Goal: Task Accomplishment & Management: Use online tool/utility

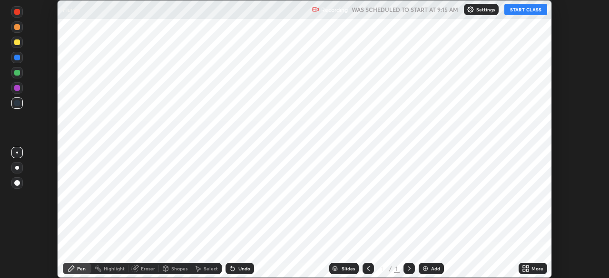
scroll to position [278, 608]
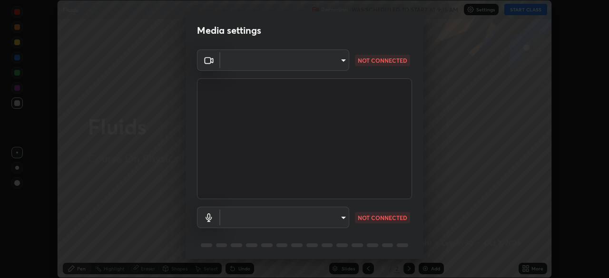
type input "ba13e312339ef8477216ddedc35df2f043033d031c8e6632ccfddaecbc9a7b0e"
type input "default"
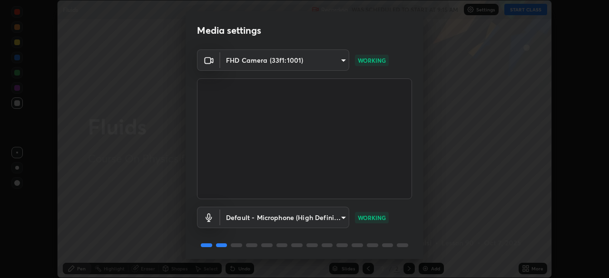
scroll to position [34, 0]
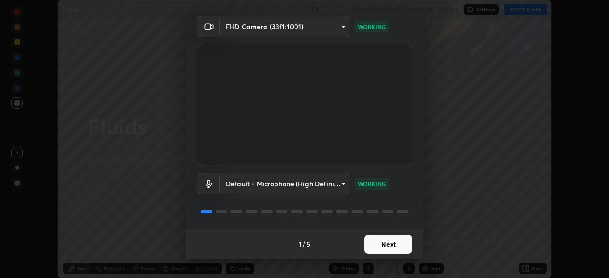
click at [390, 244] on button "Next" at bounding box center [388, 244] width 48 height 19
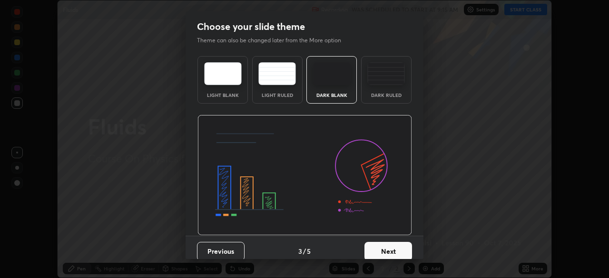
click at [392, 246] on button "Next" at bounding box center [388, 251] width 48 height 19
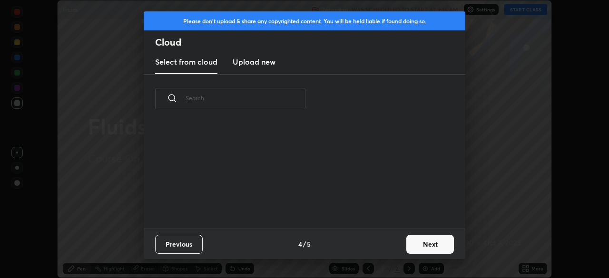
click at [398, 243] on div "Previous 4 / 5 Next" at bounding box center [305, 244] width 322 height 30
click at [418, 247] on button "Next" at bounding box center [430, 244] width 48 height 19
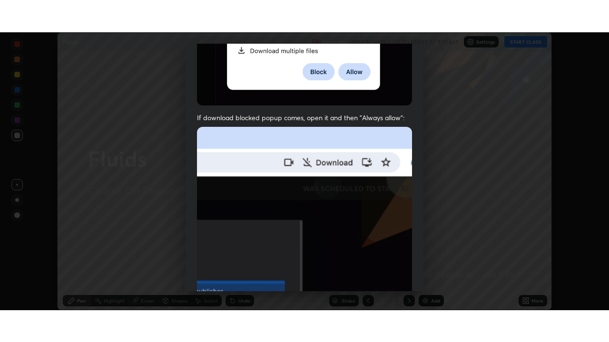
scroll to position [228, 0]
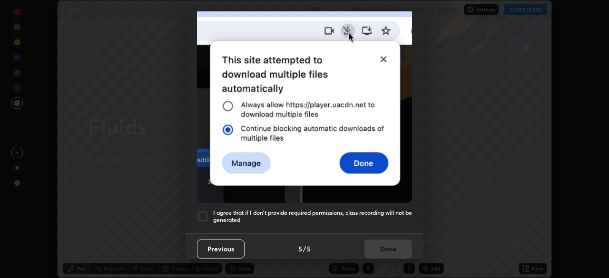
click at [362, 217] on h5 "I agree that if I don't provide required permissions, class recording will not …" at bounding box center [312, 216] width 199 height 15
click at [390, 250] on button "Done" at bounding box center [388, 249] width 48 height 19
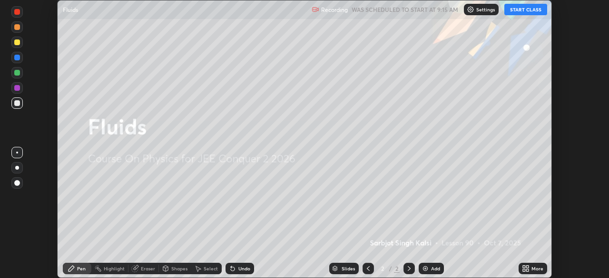
click at [531, 271] on div "More" at bounding box center [537, 268] width 12 height 5
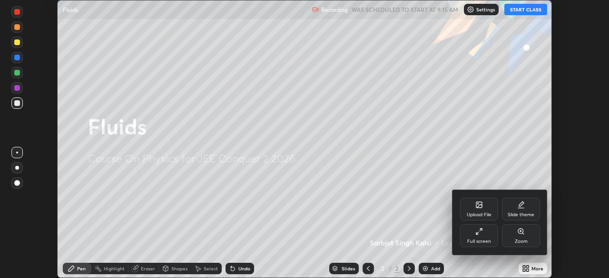
click at [485, 236] on div "Full screen" at bounding box center [479, 236] width 38 height 23
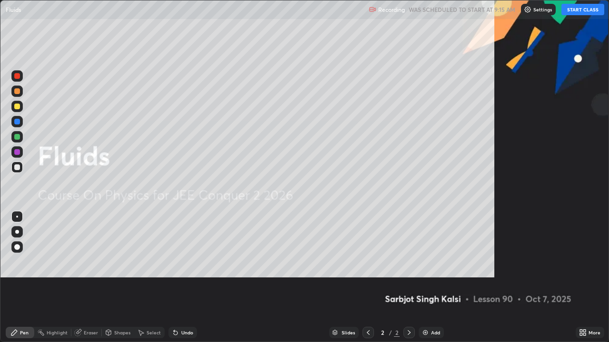
scroll to position [342, 609]
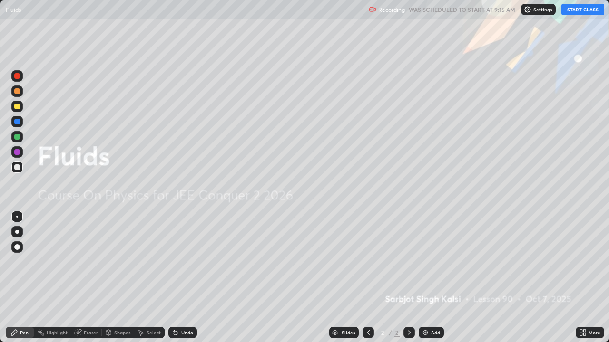
click at [580, 10] on button "START CLASS" at bounding box center [582, 9] width 43 height 11
click at [437, 278] on div "Add" at bounding box center [435, 333] width 9 height 5
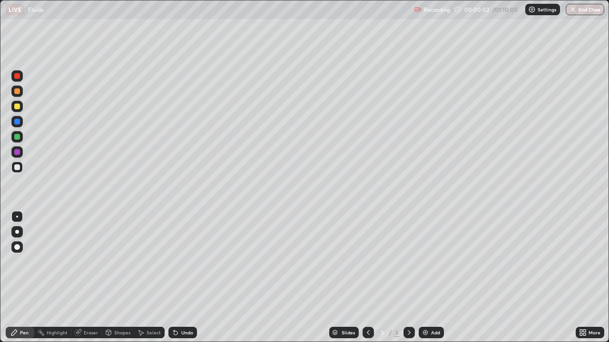
click at [15, 168] on div at bounding box center [17, 168] width 6 height 6
click at [18, 167] on div at bounding box center [17, 168] width 6 height 6
click at [18, 107] on div at bounding box center [17, 107] width 6 height 6
click at [20, 167] on div at bounding box center [17, 168] width 6 height 6
click at [17, 108] on div at bounding box center [17, 107] width 6 height 6
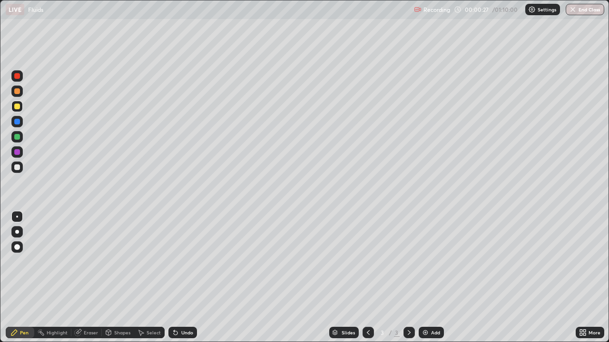
click at [18, 167] on div at bounding box center [17, 168] width 6 height 6
click at [19, 108] on div at bounding box center [17, 107] width 6 height 6
click at [19, 168] on div at bounding box center [17, 168] width 6 height 6
click at [18, 122] on div at bounding box center [17, 122] width 6 height 6
click at [18, 167] on div at bounding box center [17, 168] width 6 height 6
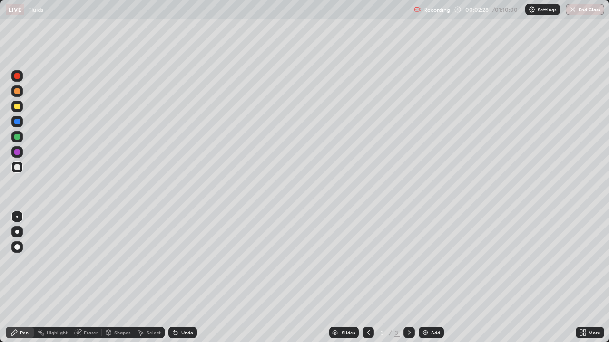
click at [16, 170] on div at bounding box center [17, 168] width 6 height 6
click at [18, 170] on div at bounding box center [17, 168] width 6 height 6
click at [87, 278] on div "Eraser" at bounding box center [86, 332] width 30 height 11
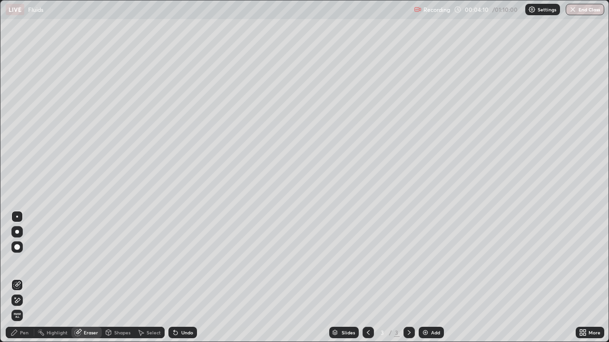
click at [20, 278] on div "Pen" at bounding box center [20, 332] width 29 height 11
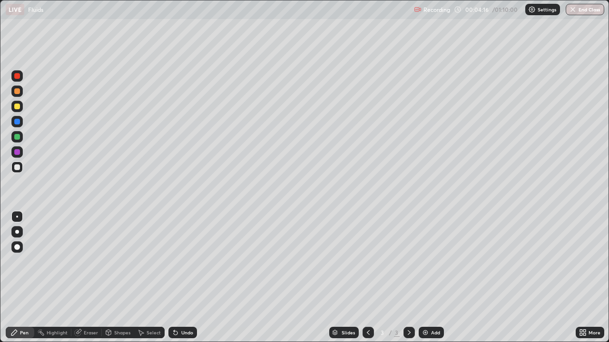
click at [92, 278] on div "Eraser" at bounding box center [86, 332] width 30 height 11
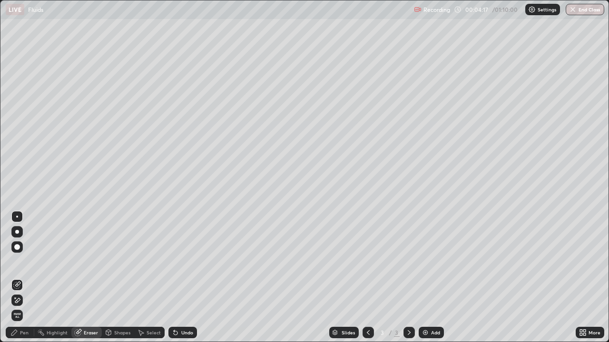
click at [21, 278] on div "Pen" at bounding box center [20, 332] width 29 height 11
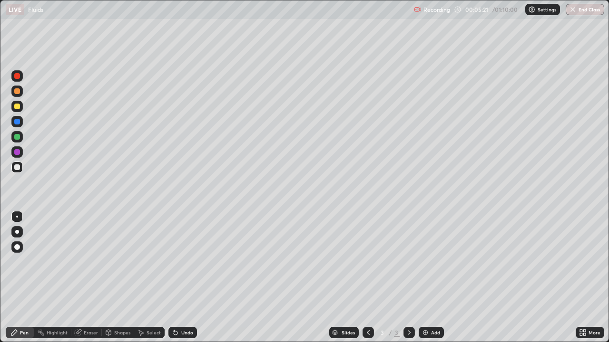
click at [15, 134] on div at bounding box center [17, 137] width 6 height 6
click at [20, 171] on div at bounding box center [16, 167] width 11 height 11
click at [433, 278] on div "Add" at bounding box center [435, 333] width 9 height 5
click at [18, 167] on div at bounding box center [17, 168] width 6 height 6
click at [19, 108] on div at bounding box center [17, 107] width 6 height 6
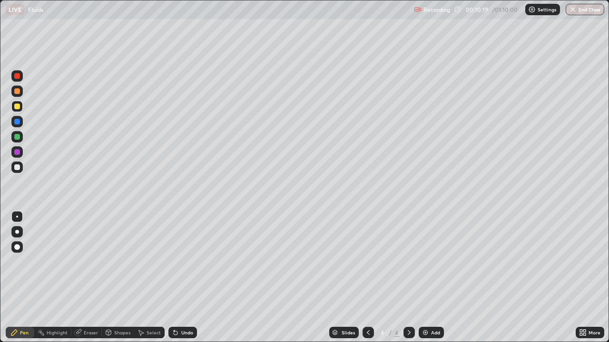
click at [19, 123] on div at bounding box center [17, 122] width 6 height 6
click at [20, 137] on div at bounding box center [16, 136] width 11 height 11
click at [18, 172] on div at bounding box center [16, 167] width 11 height 11
click at [190, 278] on div "Undo" at bounding box center [187, 333] width 12 height 5
click at [188, 278] on div "Undo" at bounding box center [182, 332] width 29 height 11
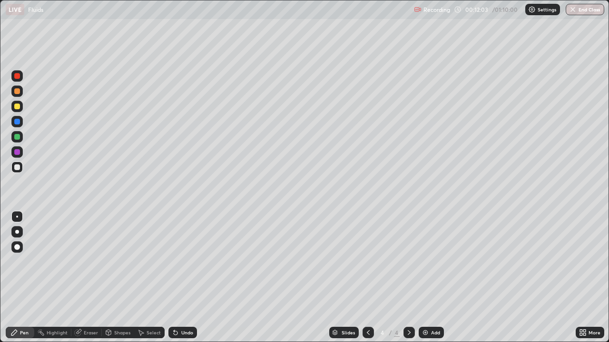
click at [22, 166] on div at bounding box center [16, 167] width 11 height 11
click at [17, 137] on div at bounding box center [17, 137] width 6 height 6
click at [433, 278] on div "Add" at bounding box center [431, 332] width 25 height 11
click at [17, 167] on div at bounding box center [17, 168] width 6 height 6
click at [20, 106] on div at bounding box center [17, 107] width 6 height 6
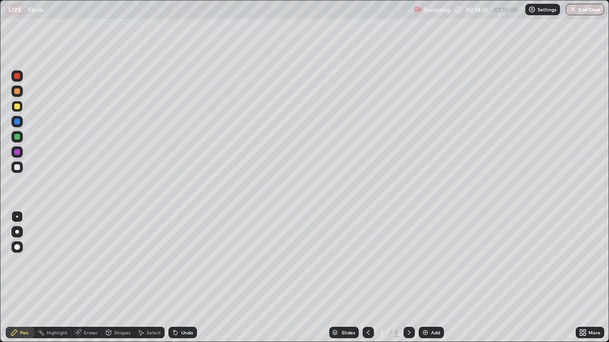
click at [17, 168] on div at bounding box center [17, 168] width 6 height 6
click at [18, 151] on div at bounding box center [17, 152] width 6 height 6
click at [186, 278] on div "Undo" at bounding box center [182, 332] width 29 height 11
click at [18, 167] on div at bounding box center [17, 168] width 6 height 6
click at [18, 137] on div at bounding box center [17, 137] width 6 height 6
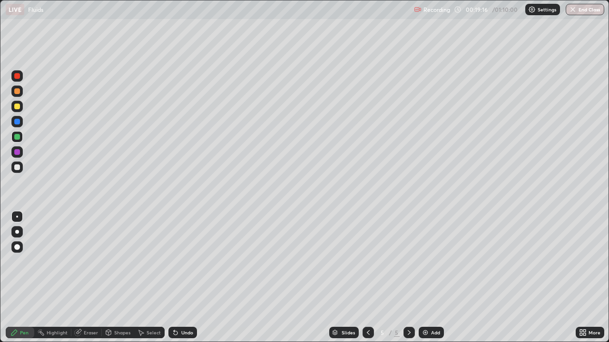
click at [17, 106] on div at bounding box center [17, 107] width 6 height 6
click at [182, 278] on div "Undo" at bounding box center [182, 332] width 29 height 11
click at [13, 152] on div at bounding box center [16, 152] width 11 height 11
click at [80, 278] on icon at bounding box center [78, 333] width 6 height 6
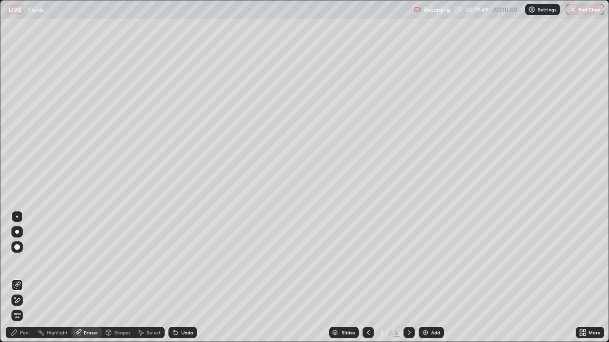
click at [20, 278] on icon at bounding box center [17, 301] width 8 height 8
click at [27, 278] on div "Pen" at bounding box center [24, 333] width 9 height 5
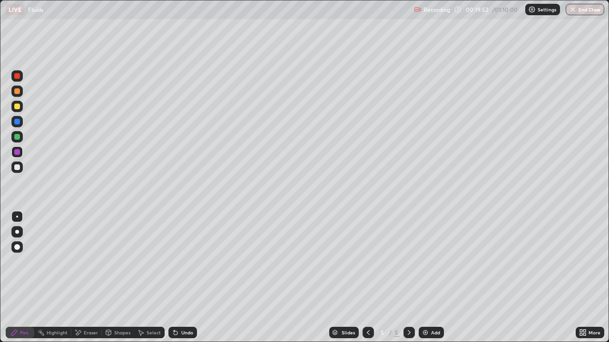
click at [18, 167] on div at bounding box center [17, 168] width 6 height 6
click at [18, 135] on div at bounding box center [17, 137] width 6 height 6
click at [18, 168] on div at bounding box center [17, 168] width 6 height 6
click at [185, 278] on div "Undo" at bounding box center [182, 332] width 29 height 11
click at [20, 122] on div at bounding box center [16, 121] width 11 height 11
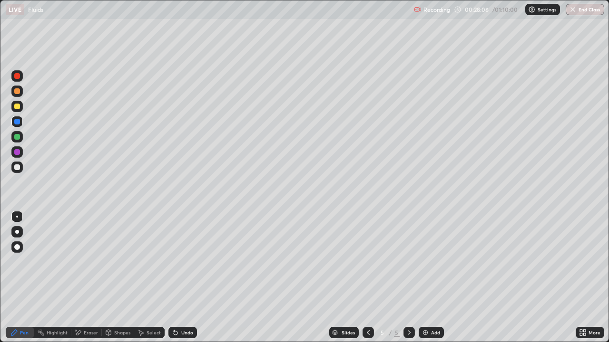
click at [13, 250] on div at bounding box center [16, 247] width 11 height 11
click at [14, 252] on div at bounding box center [16, 247] width 11 height 11
click at [18, 167] on div at bounding box center [17, 168] width 6 height 6
click at [430, 278] on div "Add" at bounding box center [431, 332] width 25 height 11
click at [367, 278] on icon at bounding box center [368, 333] width 8 height 8
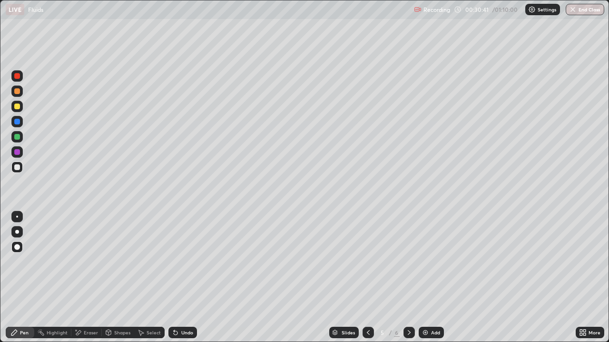
click at [429, 278] on div "Add" at bounding box center [431, 332] width 25 height 11
click at [18, 170] on div at bounding box center [17, 168] width 6 height 6
click at [17, 216] on div at bounding box center [17, 217] width 2 height 2
click at [15, 120] on div at bounding box center [17, 122] width 6 height 6
click at [19, 167] on div at bounding box center [17, 168] width 6 height 6
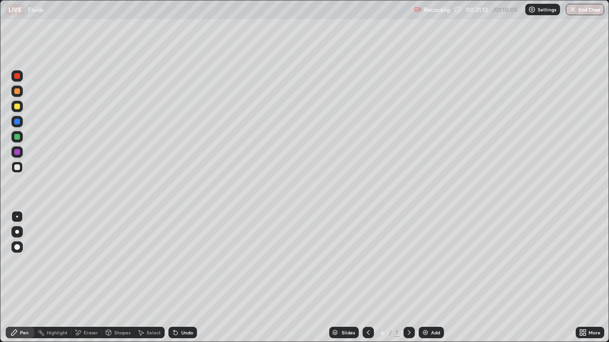
click at [17, 119] on div at bounding box center [17, 122] width 6 height 6
click at [17, 168] on div at bounding box center [17, 168] width 6 height 6
click at [183, 278] on div "Undo" at bounding box center [187, 333] width 12 height 5
click at [184, 278] on div "Undo" at bounding box center [187, 333] width 12 height 5
click at [181, 278] on div "Undo" at bounding box center [187, 333] width 12 height 5
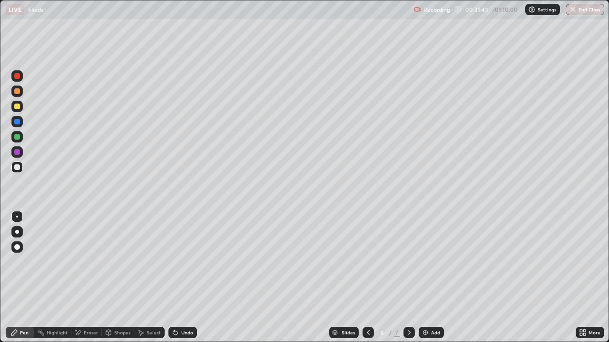
click at [181, 278] on div "Undo" at bounding box center [187, 333] width 12 height 5
click at [179, 278] on div "Undo" at bounding box center [182, 332] width 29 height 11
click at [16, 107] on div at bounding box center [17, 107] width 6 height 6
click at [16, 137] on div at bounding box center [17, 137] width 6 height 6
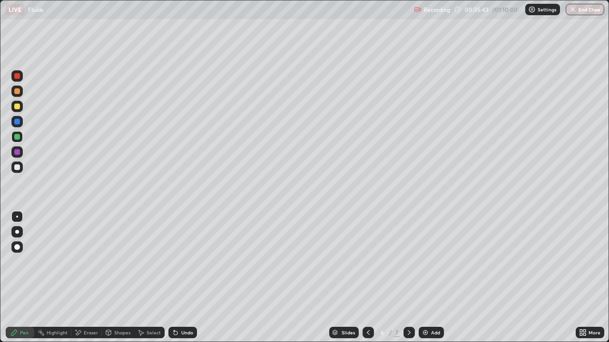
click at [55, 278] on div "Highlight" at bounding box center [57, 333] width 21 height 5
click at [83, 278] on div "Eraser" at bounding box center [86, 332] width 30 height 11
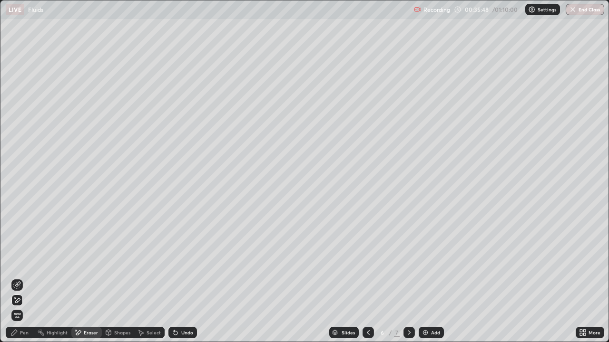
click at [188, 278] on div "Undo" at bounding box center [187, 333] width 12 height 5
click at [185, 278] on div "Undo" at bounding box center [187, 333] width 12 height 5
click at [184, 278] on div "Undo" at bounding box center [182, 332] width 29 height 11
click at [18, 278] on icon at bounding box center [14, 333] width 8 height 8
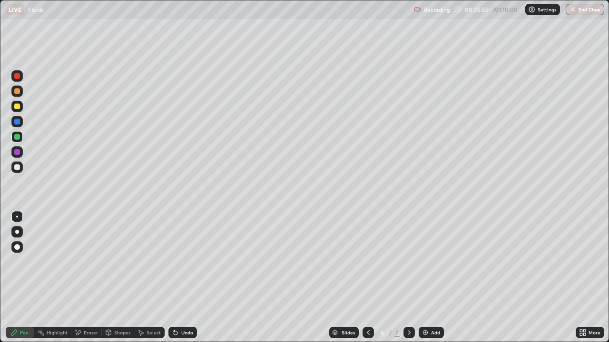
click at [85, 278] on div "Eraser" at bounding box center [91, 333] width 14 height 5
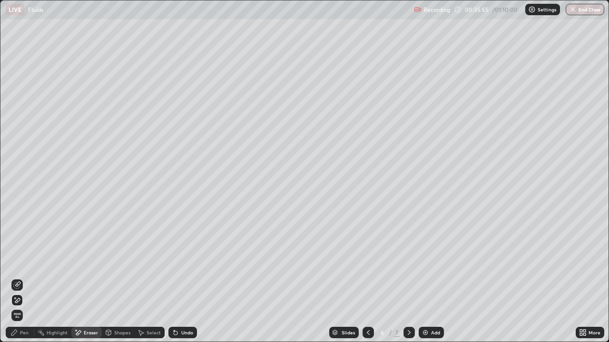
click at [19, 278] on icon at bounding box center [17, 284] width 5 height 5
click at [20, 278] on div "Pen" at bounding box center [24, 333] width 9 height 5
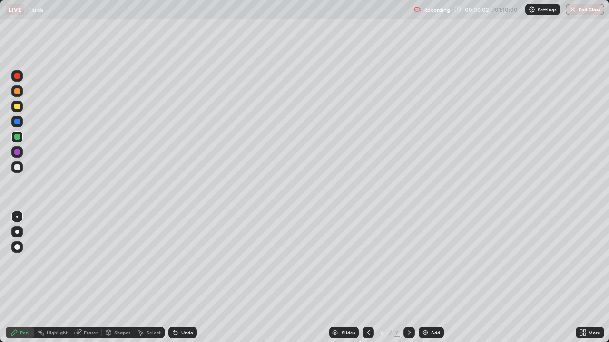
click at [12, 103] on div at bounding box center [16, 106] width 11 height 11
click at [82, 278] on div "Eraser" at bounding box center [86, 332] width 30 height 11
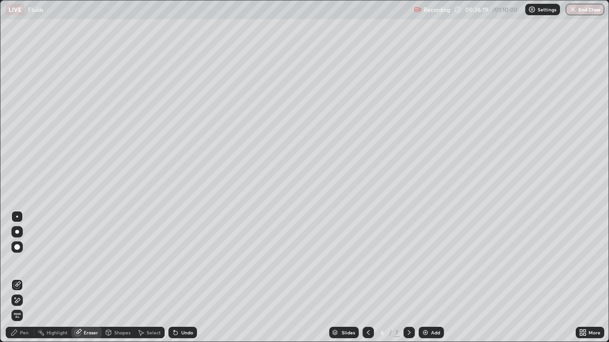
click at [19, 278] on div "Pen" at bounding box center [20, 332] width 29 height 11
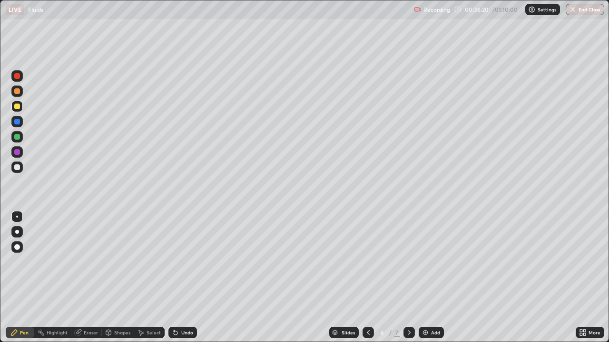
click at [16, 156] on div at bounding box center [16, 152] width 11 height 11
click at [17, 168] on div at bounding box center [17, 168] width 6 height 6
click at [17, 122] on div at bounding box center [17, 122] width 6 height 6
click at [19, 135] on div at bounding box center [17, 137] width 6 height 6
click at [14, 168] on div at bounding box center [17, 168] width 6 height 6
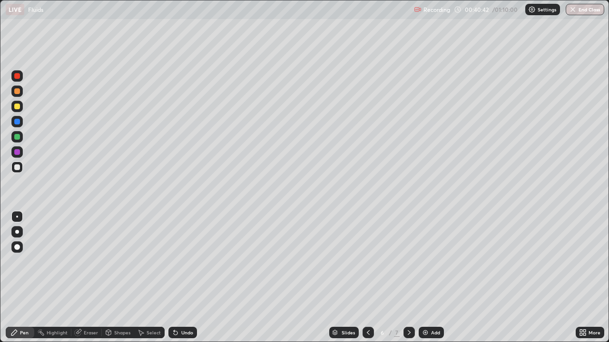
click at [384, 278] on div "6" at bounding box center [383, 333] width 10 height 6
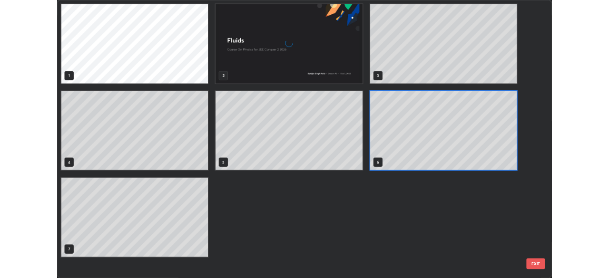
scroll to position [339, 603]
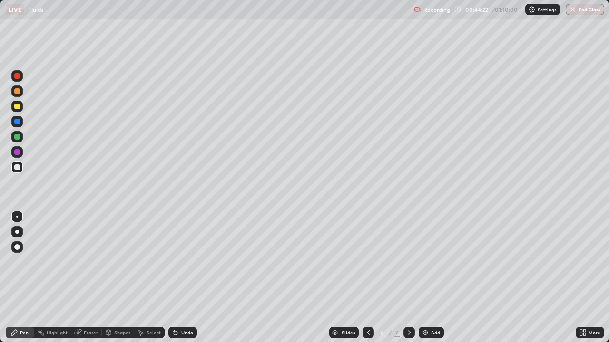
click at [431, 278] on div "Add" at bounding box center [435, 333] width 9 height 5
click at [18, 168] on div at bounding box center [17, 168] width 6 height 6
click at [16, 125] on div at bounding box center [16, 121] width 11 height 11
click at [19, 107] on div at bounding box center [17, 107] width 6 height 6
click at [19, 122] on div at bounding box center [17, 122] width 6 height 6
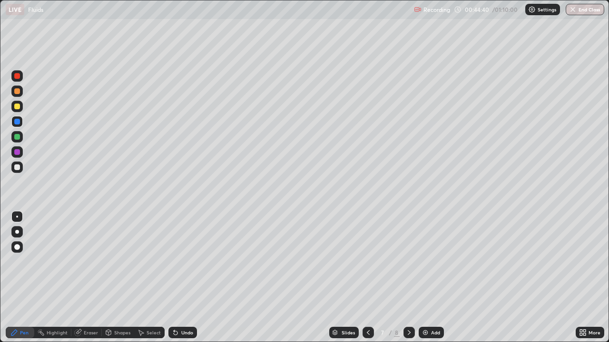
click at [18, 137] on div at bounding box center [17, 137] width 6 height 6
click at [18, 167] on div at bounding box center [17, 168] width 6 height 6
click at [18, 153] on div at bounding box center [17, 152] width 6 height 6
click at [16, 168] on div at bounding box center [17, 168] width 6 height 6
click at [22, 166] on div at bounding box center [16, 167] width 11 height 11
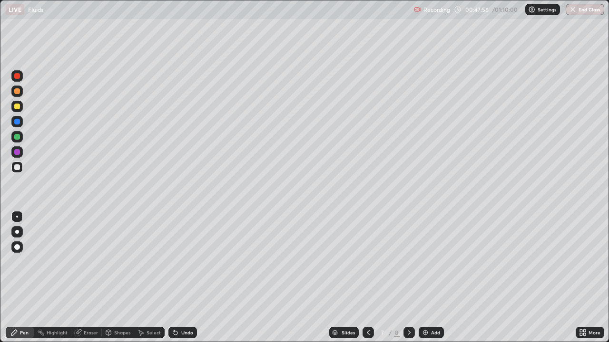
click at [19, 122] on div at bounding box center [17, 122] width 6 height 6
click at [16, 170] on div at bounding box center [17, 168] width 6 height 6
click at [17, 138] on div at bounding box center [17, 137] width 6 height 6
click at [188, 278] on div "Undo" at bounding box center [182, 332] width 29 height 11
click at [185, 278] on div "Undo" at bounding box center [187, 333] width 12 height 5
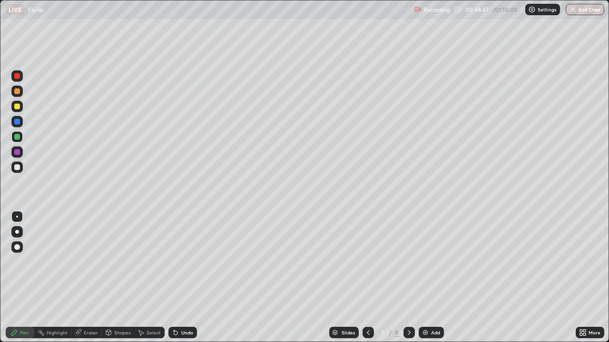
click at [22, 169] on div at bounding box center [16, 167] width 11 height 11
click at [21, 109] on div at bounding box center [16, 106] width 11 height 11
click at [427, 278] on img at bounding box center [425, 333] width 8 height 8
click at [20, 169] on div at bounding box center [17, 168] width 6 height 6
click at [21, 120] on div at bounding box center [16, 121] width 11 height 11
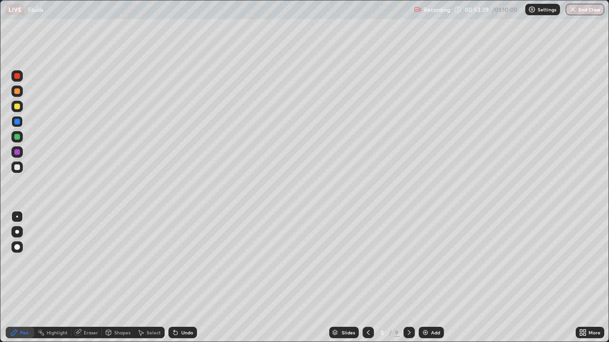
click at [16, 136] on div at bounding box center [17, 137] width 6 height 6
click at [17, 107] on div at bounding box center [17, 107] width 6 height 6
click at [19, 139] on div at bounding box center [17, 137] width 6 height 6
click at [178, 278] on div "Undo" at bounding box center [182, 332] width 29 height 11
click at [179, 278] on div "Undo" at bounding box center [182, 332] width 29 height 11
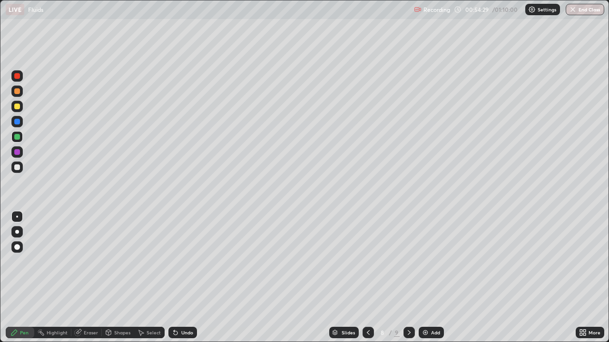
click at [15, 106] on div at bounding box center [17, 107] width 6 height 6
click at [19, 137] on div at bounding box center [17, 137] width 6 height 6
click at [182, 278] on div "Undo" at bounding box center [187, 333] width 12 height 5
click at [184, 278] on div "Undo" at bounding box center [187, 333] width 12 height 5
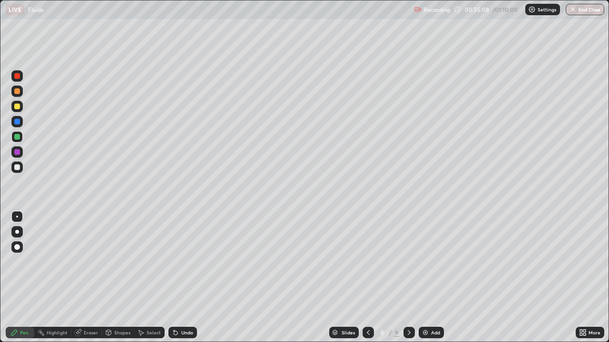
click at [183, 278] on div "Undo" at bounding box center [187, 333] width 12 height 5
click at [185, 278] on div "Undo" at bounding box center [187, 333] width 12 height 5
click at [184, 278] on div "Undo" at bounding box center [187, 333] width 12 height 5
click at [186, 278] on div "Undo" at bounding box center [187, 333] width 12 height 5
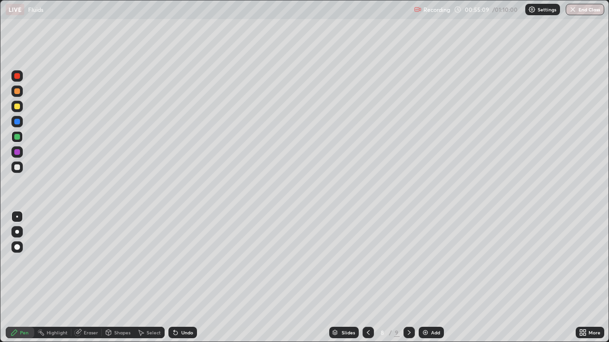
click at [185, 278] on div "Undo" at bounding box center [187, 333] width 12 height 5
click at [184, 278] on div "Undo" at bounding box center [182, 332] width 29 height 11
click at [186, 278] on div "Undo" at bounding box center [187, 333] width 12 height 5
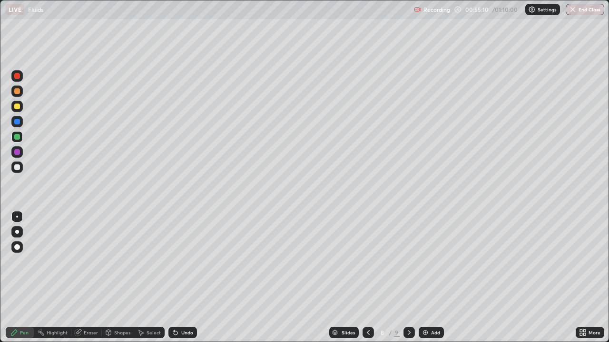
click at [186, 278] on div "Undo" at bounding box center [182, 332] width 29 height 11
click at [184, 278] on div "Undo" at bounding box center [187, 333] width 12 height 5
click at [185, 278] on div "Undo" at bounding box center [187, 333] width 12 height 5
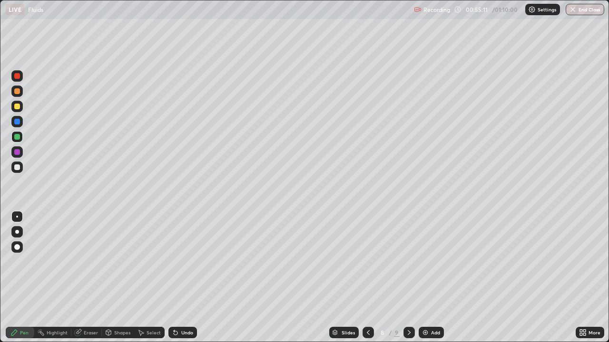
click at [183, 278] on div "Undo" at bounding box center [187, 333] width 12 height 5
click at [184, 278] on div "Undo" at bounding box center [187, 333] width 12 height 5
click at [182, 278] on div "Undo" at bounding box center [182, 332] width 29 height 11
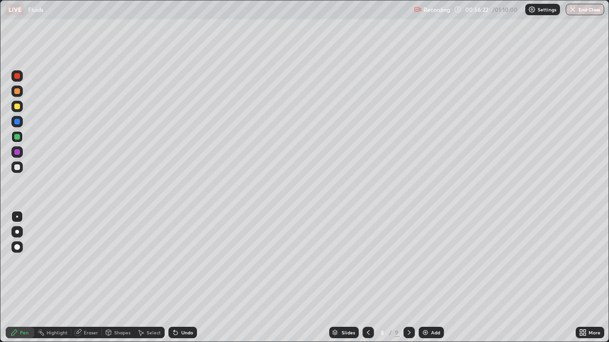
click at [82, 278] on div "Eraser" at bounding box center [86, 332] width 30 height 11
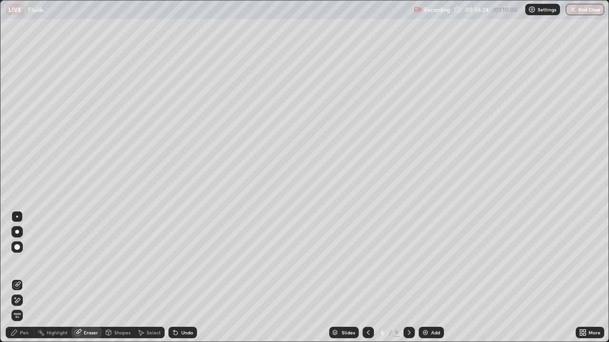
click at [18, 278] on icon at bounding box center [17, 301] width 8 height 8
click at [15, 278] on div "Pen" at bounding box center [20, 332] width 29 height 11
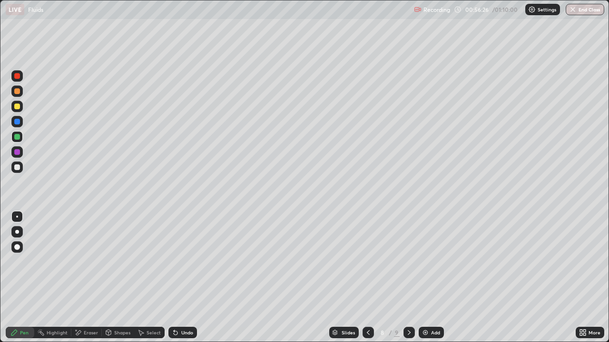
click at [16, 167] on div at bounding box center [17, 168] width 6 height 6
click at [15, 121] on div at bounding box center [17, 122] width 6 height 6
click at [13, 107] on div at bounding box center [16, 106] width 11 height 11
click at [15, 137] on div at bounding box center [17, 137] width 6 height 6
click at [15, 108] on div at bounding box center [17, 107] width 6 height 6
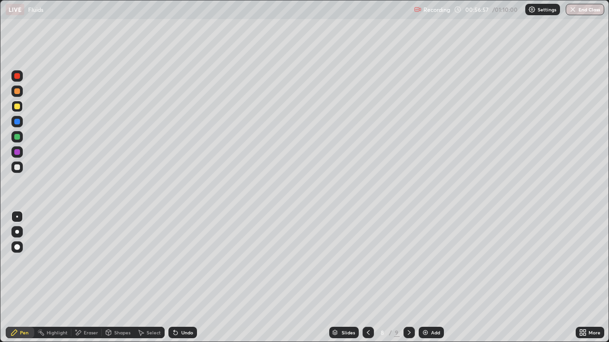
click at [19, 137] on div at bounding box center [17, 137] width 6 height 6
click at [185, 278] on div "Undo" at bounding box center [187, 333] width 12 height 5
click at [186, 278] on div "Undo" at bounding box center [187, 333] width 12 height 5
click at [15, 155] on div at bounding box center [17, 152] width 6 height 6
click at [581, 10] on button "End Class" at bounding box center [586, 9] width 38 height 11
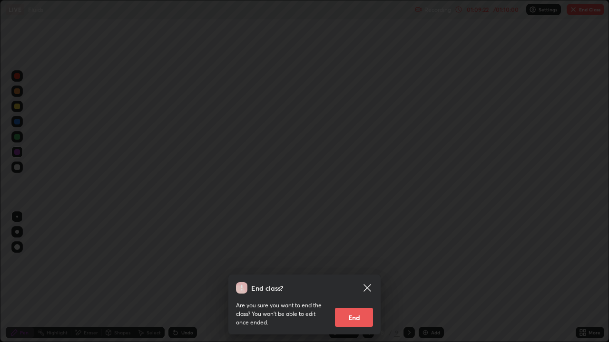
click at [556, 96] on div "End class? Are you sure you want to end the class? You won’t be able to edit on…" at bounding box center [304, 171] width 609 height 342
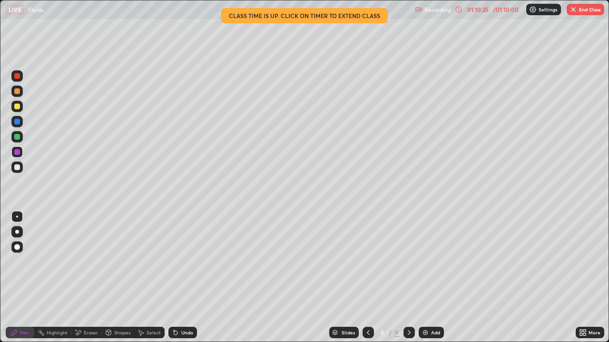
click at [583, 11] on button "End Class" at bounding box center [586, 9] width 38 height 11
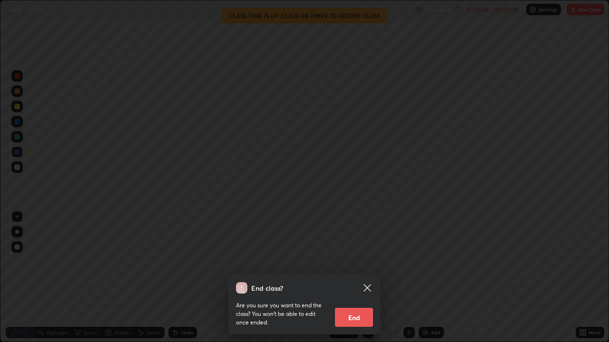
click at [358, 278] on button "End" at bounding box center [354, 317] width 38 height 19
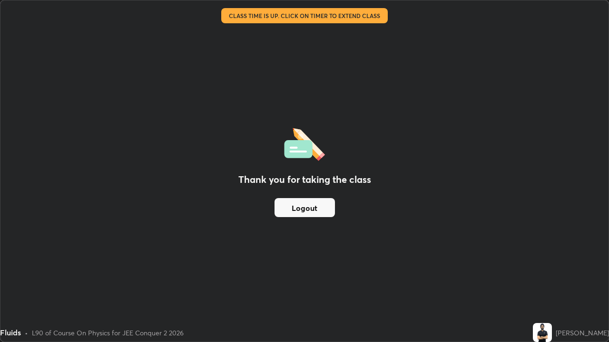
click at [474, 258] on div "Thank you for taking the class Logout" at bounding box center [304, 171] width 608 height 342
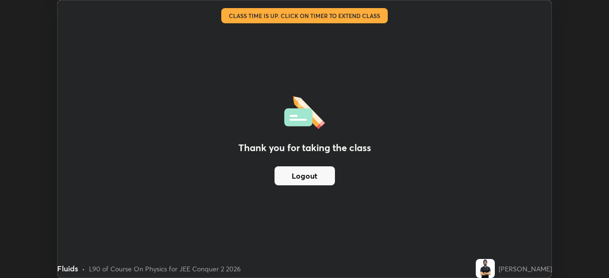
scroll to position [47288, 46957]
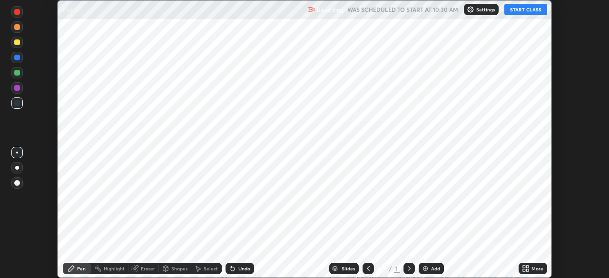
scroll to position [278, 608]
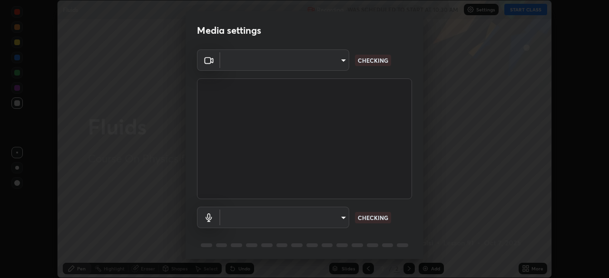
type input "ba13e312339ef8477216ddedc35df2f043033d031c8e6632ccfddaecbc9a7b0e"
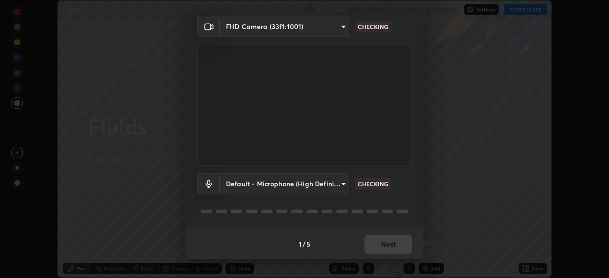
click at [329, 179] on body "Erase all Fluids Recording WAS SCHEDULED TO START AT 10:30 AM Settings START CL…" at bounding box center [304, 139] width 609 height 278
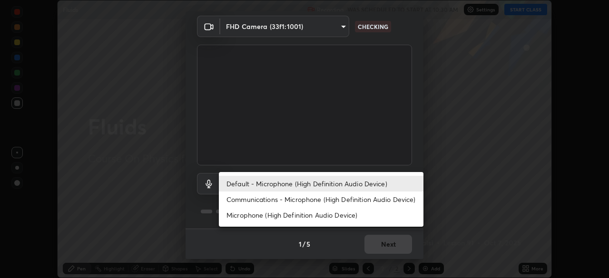
click at [332, 207] on li "Communications - Microphone (High Definition Audio Device)" at bounding box center [321, 200] width 205 height 16
type input "communications"
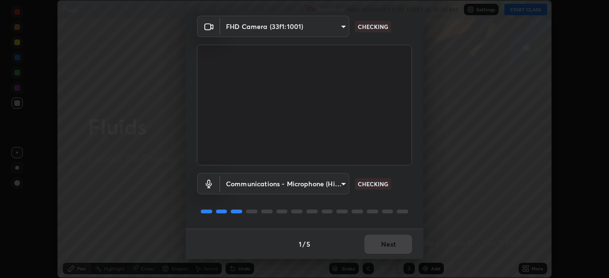
click at [407, 247] on div "1 / 5 Next" at bounding box center [305, 244] width 238 height 30
click at [403, 247] on div "1 / 5 Next" at bounding box center [305, 244] width 238 height 30
click at [400, 247] on div "1 / 5 Next" at bounding box center [305, 244] width 238 height 30
click at [395, 252] on div "1 / 5 Next" at bounding box center [305, 244] width 238 height 30
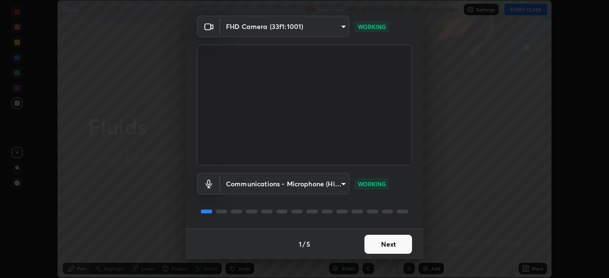
click at [391, 248] on button "Next" at bounding box center [388, 244] width 48 height 19
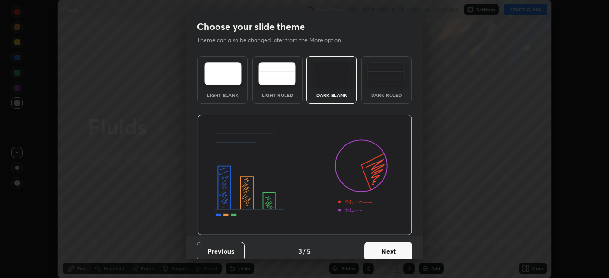
click at [394, 253] on button "Next" at bounding box center [388, 251] width 48 height 19
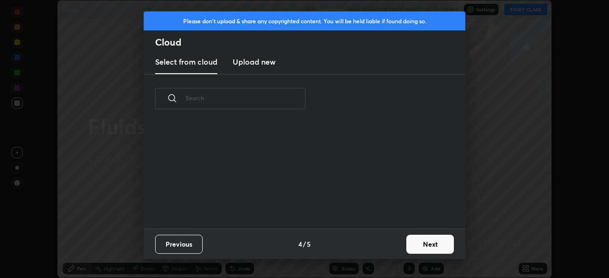
click at [407, 252] on button "Next" at bounding box center [430, 244] width 48 height 19
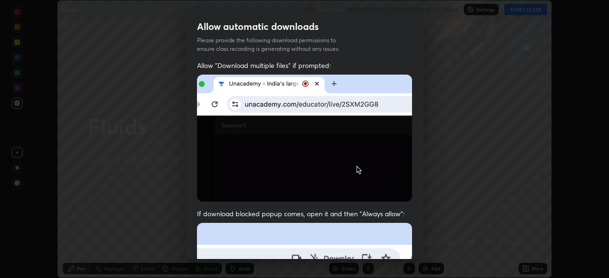
click at [426, 244] on div "Allow automatic downloads Please provide the following download permissions to …" at bounding box center [304, 139] width 609 height 278
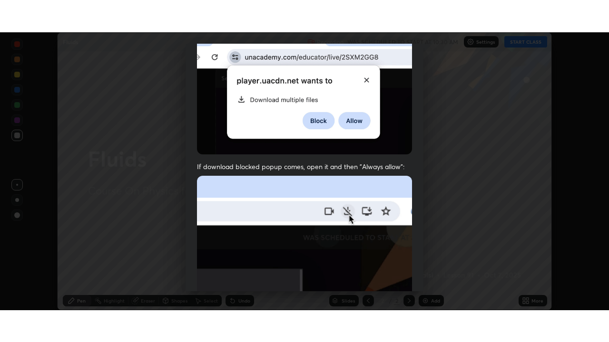
scroll to position [228, 0]
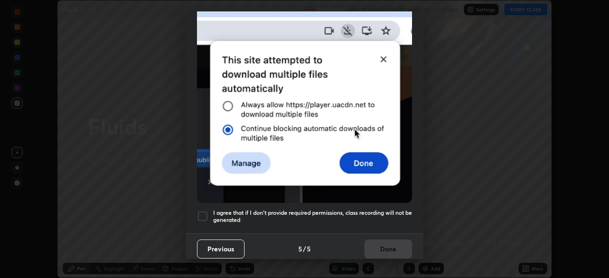
click at [382, 212] on h5 "I agree that if I don't provide required permissions, class recording will not …" at bounding box center [312, 216] width 199 height 15
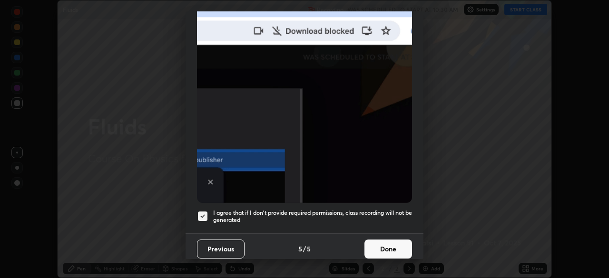
click at [389, 251] on button "Done" at bounding box center [388, 249] width 48 height 19
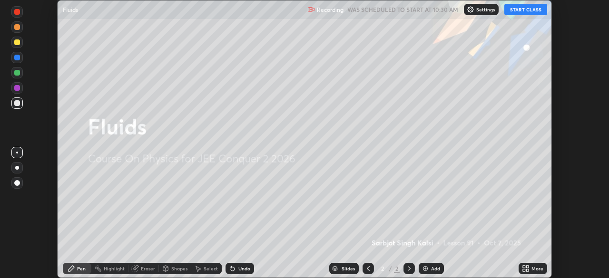
click at [532, 266] on div "More" at bounding box center [537, 268] width 12 height 5
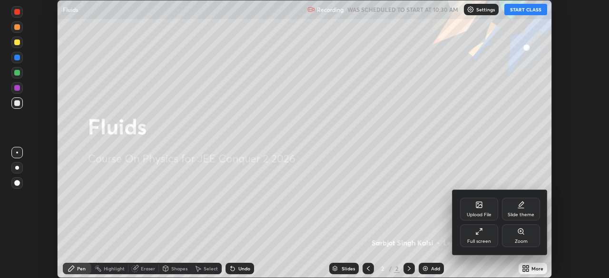
click at [483, 241] on div "Full screen" at bounding box center [479, 241] width 24 height 5
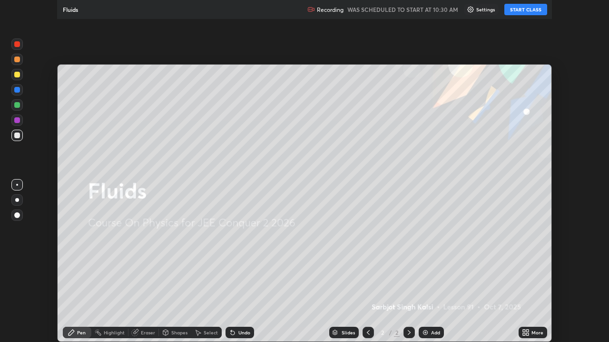
scroll to position [342, 609]
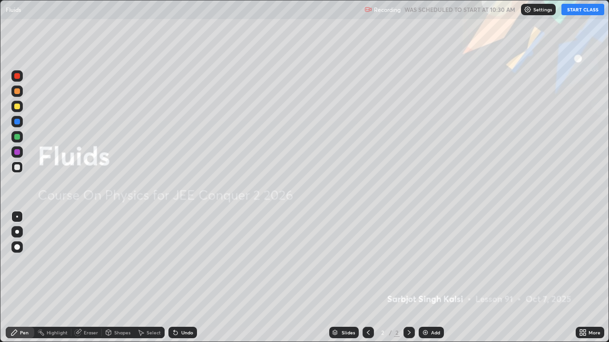
click at [434, 278] on div "Add" at bounding box center [435, 333] width 9 height 5
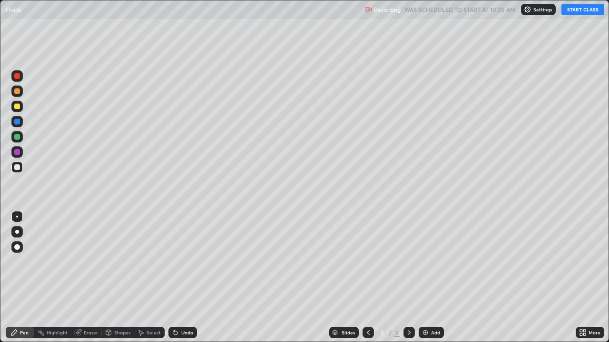
click at [579, 14] on button "START CLASS" at bounding box center [582, 9] width 43 height 11
click at [20, 166] on div at bounding box center [16, 167] width 11 height 11
click at [177, 278] on icon at bounding box center [176, 333] width 8 height 8
click at [19, 122] on div at bounding box center [17, 122] width 6 height 6
click at [22, 166] on div at bounding box center [16, 167] width 11 height 11
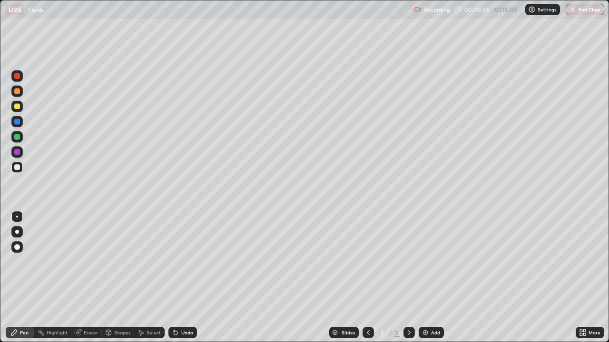
click at [17, 138] on div at bounding box center [17, 137] width 6 height 6
click at [19, 119] on div at bounding box center [17, 122] width 6 height 6
click at [19, 152] on div at bounding box center [17, 152] width 6 height 6
click at [12, 122] on div at bounding box center [16, 121] width 11 height 11
click at [20, 166] on div at bounding box center [17, 168] width 6 height 6
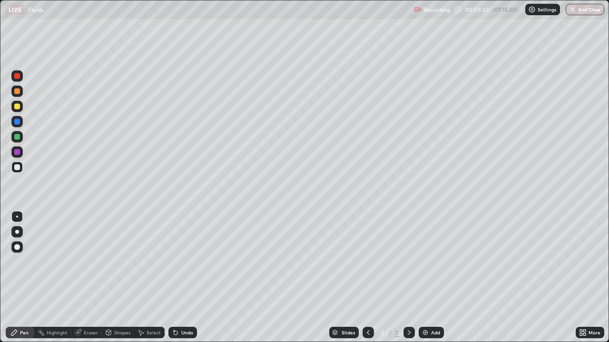
click at [18, 122] on div at bounding box center [17, 122] width 6 height 6
click at [15, 136] on div at bounding box center [17, 137] width 6 height 6
click at [18, 139] on div at bounding box center [17, 137] width 6 height 6
click at [18, 168] on div at bounding box center [17, 168] width 6 height 6
click at [16, 120] on div at bounding box center [17, 122] width 6 height 6
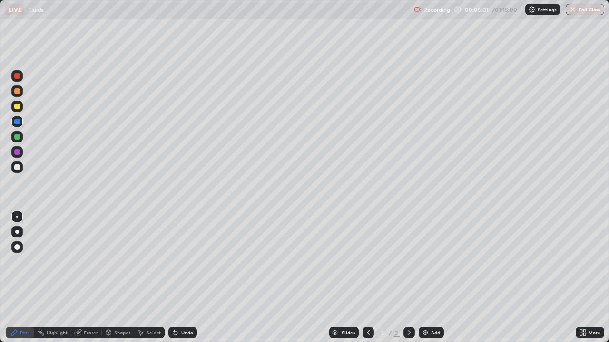
click at [18, 151] on div at bounding box center [17, 152] width 6 height 6
click at [179, 278] on div "Undo" at bounding box center [182, 332] width 29 height 11
click at [184, 278] on div "Undo" at bounding box center [187, 333] width 12 height 5
click at [15, 136] on div at bounding box center [17, 137] width 6 height 6
click at [85, 278] on div "Eraser" at bounding box center [91, 333] width 14 height 5
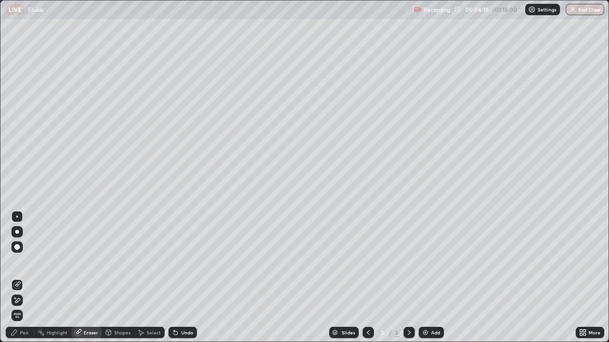
click at [17, 278] on icon at bounding box center [17, 300] width 5 height 5
click at [21, 278] on div "Pen" at bounding box center [24, 333] width 9 height 5
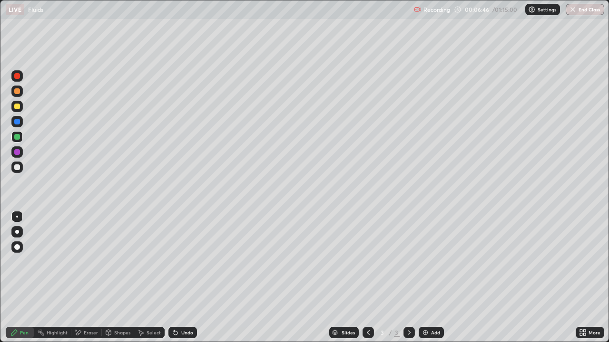
click at [20, 171] on div at bounding box center [16, 167] width 11 height 11
click at [16, 124] on div at bounding box center [17, 122] width 6 height 6
click at [15, 142] on div at bounding box center [16, 136] width 11 height 11
click at [431, 278] on div "Add" at bounding box center [435, 333] width 9 height 5
click at [19, 168] on div at bounding box center [17, 168] width 6 height 6
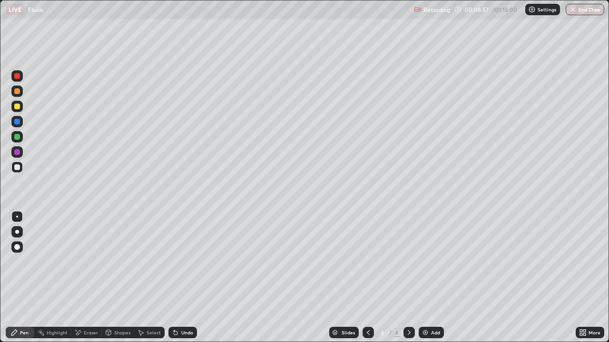
click at [18, 123] on div at bounding box center [17, 122] width 6 height 6
click at [19, 137] on div at bounding box center [17, 137] width 6 height 6
click at [19, 123] on div at bounding box center [17, 122] width 6 height 6
click at [18, 106] on div at bounding box center [17, 107] width 6 height 6
click at [88, 278] on div "Eraser" at bounding box center [91, 333] width 14 height 5
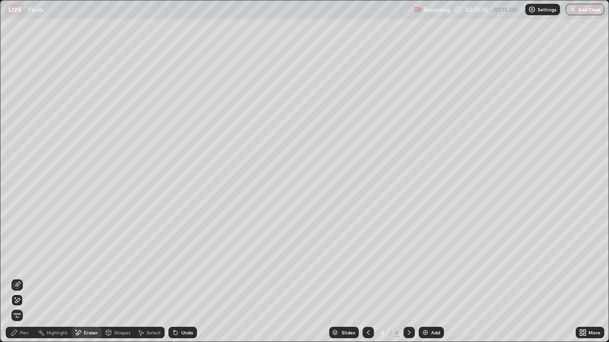
click at [19, 278] on icon at bounding box center [17, 284] width 5 height 5
click at [21, 278] on div "Pen" at bounding box center [20, 332] width 29 height 11
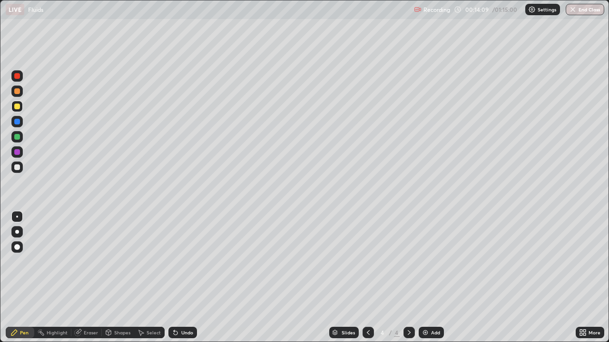
click at [21, 154] on div at bounding box center [16, 152] width 11 height 11
click at [28, 264] on div "Erase all" at bounding box center [17, 171] width 23 height 304
click at [436, 278] on div "Add" at bounding box center [435, 333] width 9 height 5
click at [18, 167] on div at bounding box center [17, 168] width 6 height 6
click at [20, 123] on div at bounding box center [17, 122] width 6 height 6
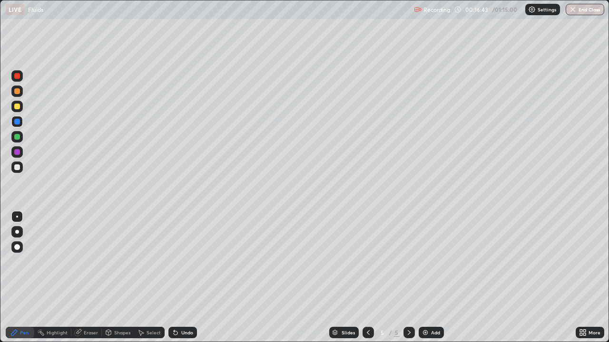
click at [18, 152] on div at bounding box center [17, 152] width 6 height 6
click at [82, 278] on div "Eraser" at bounding box center [86, 332] width 30 height 11
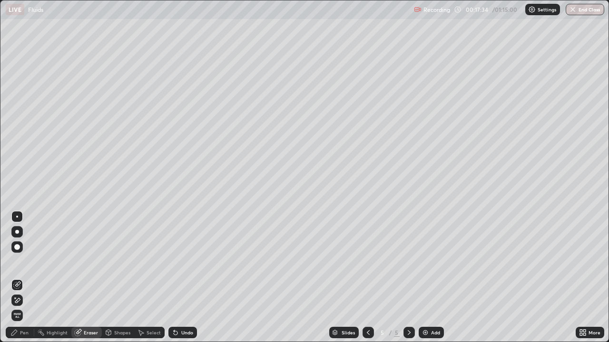
click at [18, 278] on icon at bounding box center [17, 300] width 5 height 5
click at [20, 278] on div "Pen" at bounding box center [20, 332] width 29 height 11
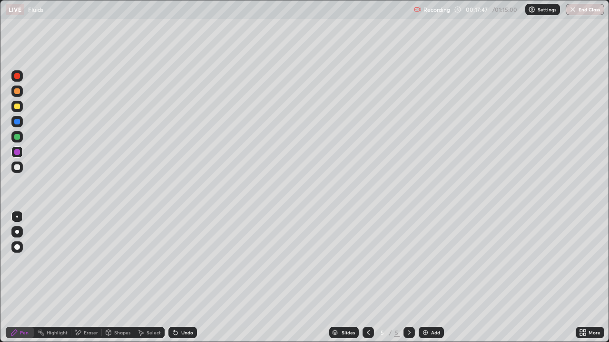
click at [16, 167] on div at bounding box center [17, 168] width 6 height 6
click at [18, 167] on div at bounding box center [17, 168] width 6 height 6
click at [20, 155] on div at bounding box center [16, 152] width 11 height 11
click at [18, 120] on div at bounding box center [17, 122] width 6 height 6
click at [26, 264] on div "Erase all" at bounding box center [17, 171] width 23 height 304
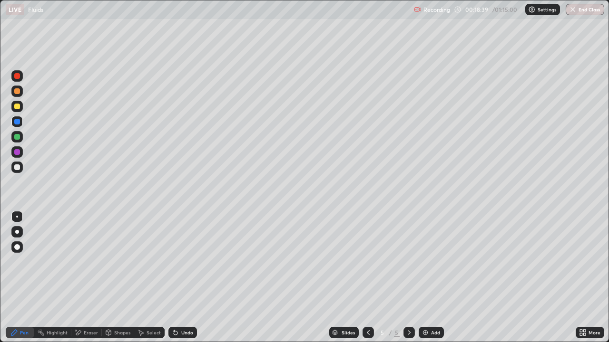
click at [17, 153] on div at bounding box center [17, 152] width 6 height 6
click at [15, 134] on div at bounding box center [17, 137] width 6 height 6
click at [19, 121] on div at bounding box center [17, 122] width 6 height 6
click at [18, 153] on div at bounding box center [17, 152] width 6 height 6
click at [16, 172] on div at bounding box center [16, 167] width 11 height 11
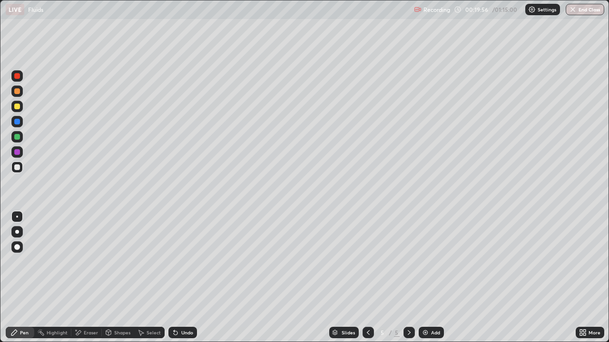
click at [12, 102] on div at bounding box center [16, 106] width 11 height 11
click at [180, 278] on div "Undo" at bounding box center [182, 332] width 29 height 11
click at [21, 169] on div at bounding box center [16, 167] width 11 height 11
click at [19, 109] on div at bounding box center [16, 106] width 11 height 11
click at [91, 278] on div "Eraser" at bounding box center [91, 333] width 14 height 5
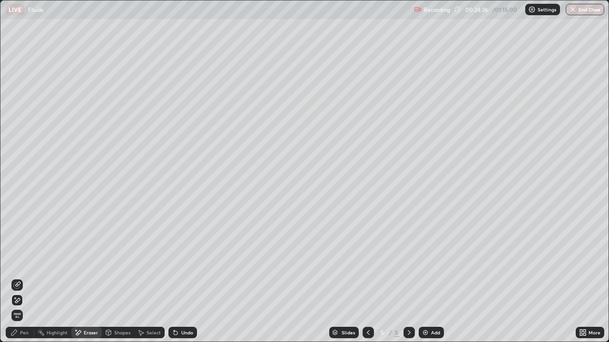
click at [426, 278] on img at bounding box center [425, 333] width 8 height 8
click at [26, 278] on div "Pen" at bounding box center [24, 333] width 9 height 5
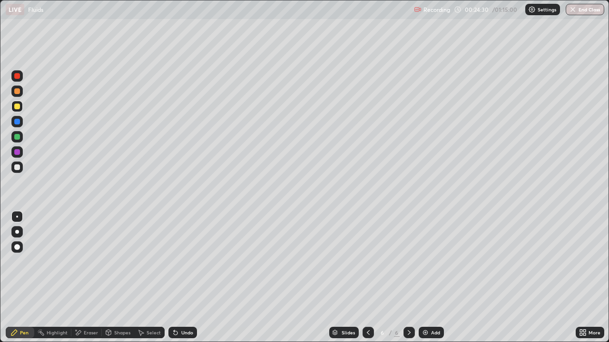
click at [20, 166] on div at bounding box center [16, 167] width 11 height 11
click at [21, 109] on div at bounding box center [16, 106] width 11 height 11
click at [18, 167] on div at bounding box center [17, 168] width 6 height 6
click at [18, 76] on div at bounding box center [17, 76] width 6 height 6
click at [17, 137] on div at bounding box center [17, 137] width 6 height 6
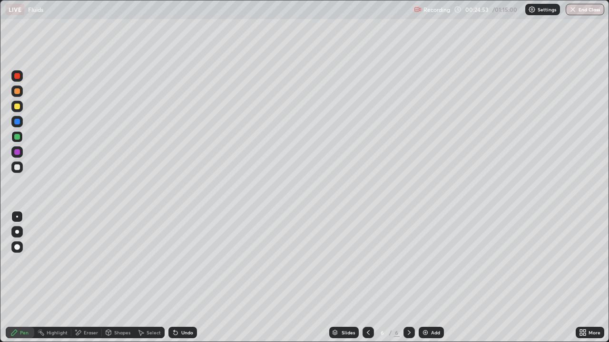
click at [182, 278] on div "Undo" at bounding box center [187, 333] width 12 height 5
click at [18, 152] on div at bounding box center [17, 152] width 6 height 6
click at [18, 167] on div at bounding box center [17, 168] width 6 height 6
click at [427, 278] on img at bounding box center [425, 333] width 8 height 8
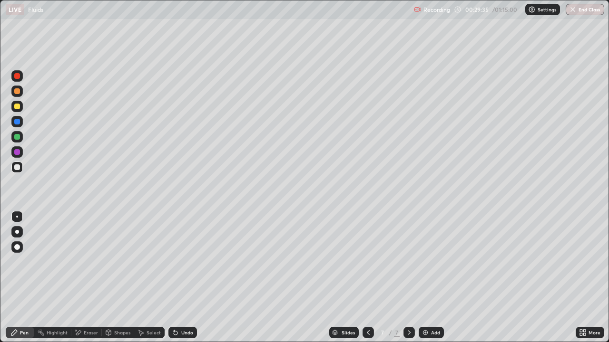
click at [20, 166] on div at bounding box center [16, 167] width 11 height 11
click at [18, 137] on div at bounding box center [17, 137] width 6 height 6
click at [18, 107] on div at bounding box center [17, 107] width 6 height 6
click at [16, 169] on div at bounding box center [17, 168] width 6 height 6
click at [18, 137] on div at bounding box center [17, 137] width 6 height 6
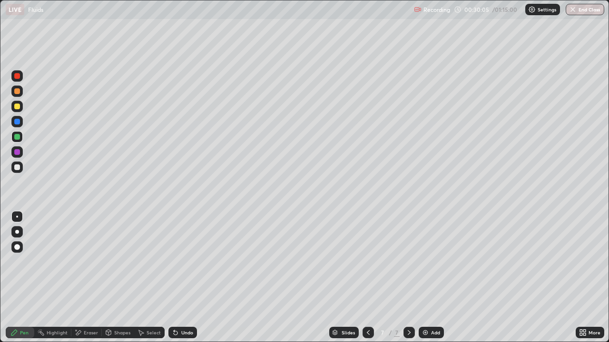
click at [18, 166] on div at bounding box center [17, 168] width 6 height 6
click at [18, 152] on div at bounding box center [17, 152] width 6 height 6
click at [20, 122] on div at bounding box center [17, 122] width 6 height 6
click at [17, 171] on div at bounding box center [16, 167] width 11 height 11
click at [17, 138] on div at bounding box center [17, 137] width 6 height 6
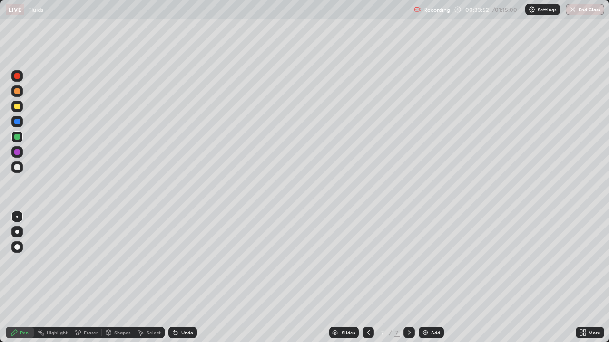
click at [186, 278] on div "Undo" at bounding box center [182, 332] width 29 height 11
click at [433, 278] on div "Add" at bounding box center [435, 333] width 9 height 5
click at [368, 278] on icon at bounding box center [368, 333] width 8 height 8
click at [150, 278] on div "Select" at bounding box center [154, 333] width 14 height 5
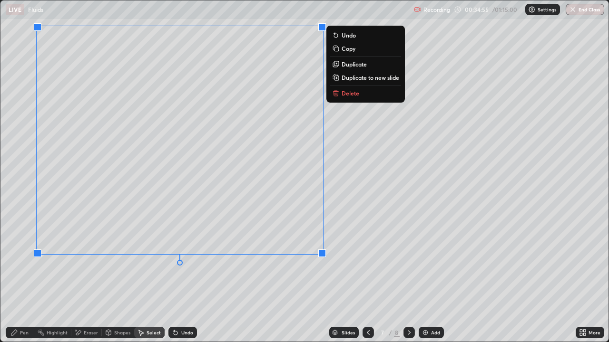
click at [344, 78] on p "Duplicate to new slide" at bounding box center [371, 78] width 58 height 8
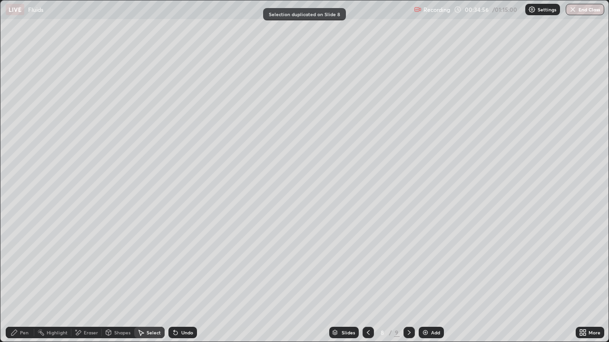
click at [84, 278] on div "Eraser" at bounding box center [91, 333] width 14 height 5
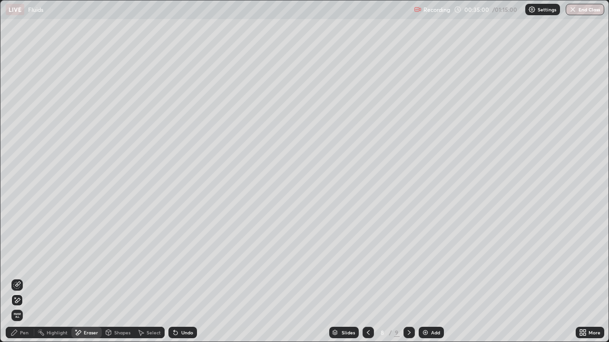
click at [16, 278] on icon at bounding box center [17, 286] width 8 height 8
click at [18, 278] on icon at bounding box center [14, 333] width 8 height 8
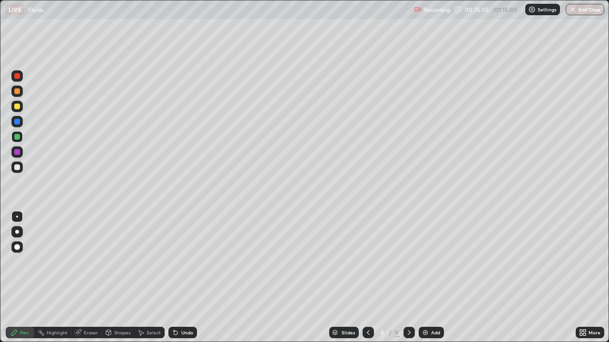
click at [15, 150] on div at bounding box center [17, 152] width 6 height 6
click at [15, 106] on div at bounding box center [17, 107] width 6 height 6
click at [82, 278] on div "Eraser" at bounding box center [86, 332] width 30 height 11
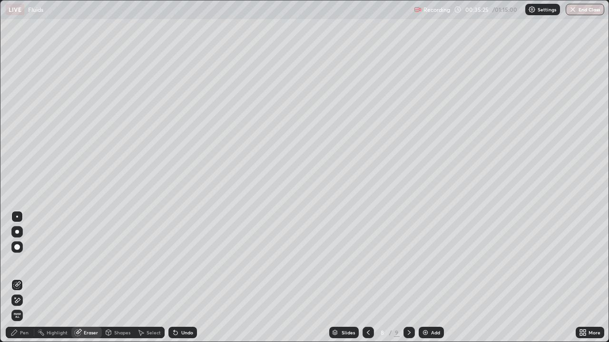
click at [17, 278] on icon at bounding box center [17, 301] width 8 height 8
click at [186, 278] on div "Undo" at bounding box center [187, 333] width 12 height 5
click at [189, 278] on div "Undo" at bounding box center [187, 333] width 12 height 5
click at [190, 278] on div "Undo" at bounding box center [187, 333] width 12 height 5
click at [189, 278] on div "Undo" at bounding box center [187, 333] width 12 height 5
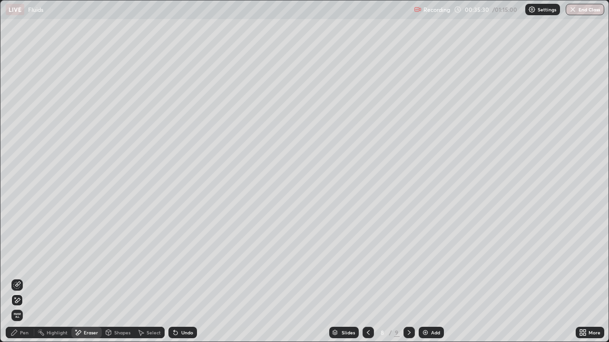
click at [187, 278] on div "Undo" at bounding box center [187, 333] width 12 height 5
click at [188, 278] on div "Undo" at bounding box center [187, 333] width 12 height 5
click at [186, 278] on div "Undo" at bounding box center [187, 333] width 12 height 5
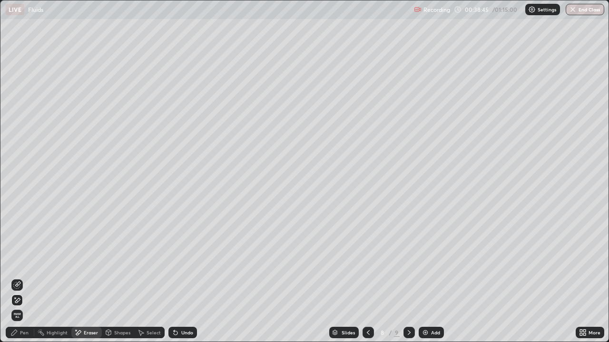
click at [20, 278] on div "Pen" at bounding box center [20, 332] width 29 height 11
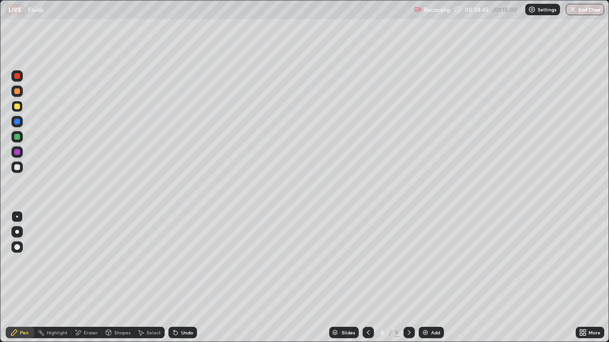
click at [22, 168] on div at bounding box center [16, 167] width 11 height 11
click at [17, 137] on div at bounding box center [17, 137] width 6 height 6
click at [18, 168] on div at bounding box center [17, 168] width 6 height 6
click at [185, 278] on div "Undo" at bounding box center [182, 332] width 29 height 11
click at [431, 278] on div "Add" at bounding box center [435, 333] width 9 height 5
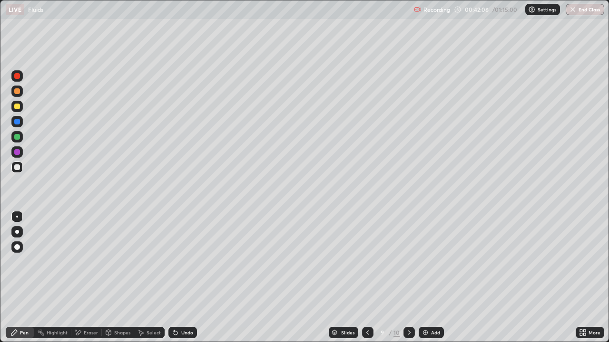
click at [16, 168] on div at bounding box center [17, 168] width 6 height 6
click at [21, 121] on div at bounding box center [16, 121] width 11 height 11
click at [20, 167] on div at bounding box center [16, 167] width 11 height 11
click at [88, 278] on div "Eraser" at bounding box center [86, 332] width 30 height 11
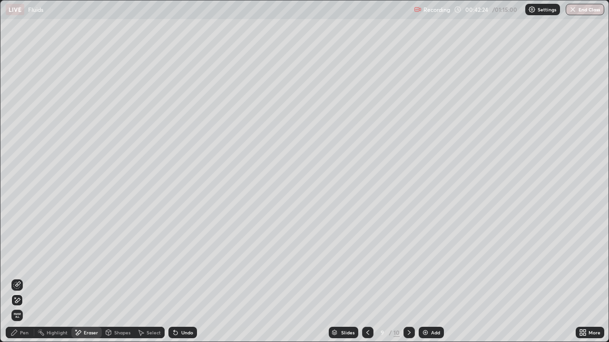
click at [20, 278] on icon at bounding box center [17, 286] width 8 height 8
click at [15, 278] on div "Pen" at bounding box center [20, 332] width 29 height 11
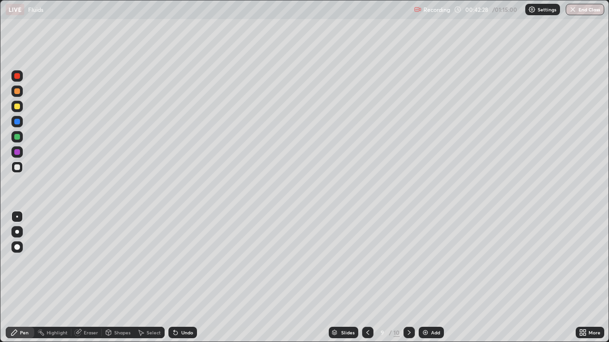
click at [15, 124] on div at bounding box center [17, 122] width 6 height 6
click at [17, 109] on div at bounding box center [17, 107] width 6 height 6
click at [16, 166] on div at bounding box center [17, 168] width 6 height 6
click at [18, 167] on div at bounding box center [17, 168] width 6 height 6
click at [18, 118] on div at bounding box center [16, 121] width 11 height 11
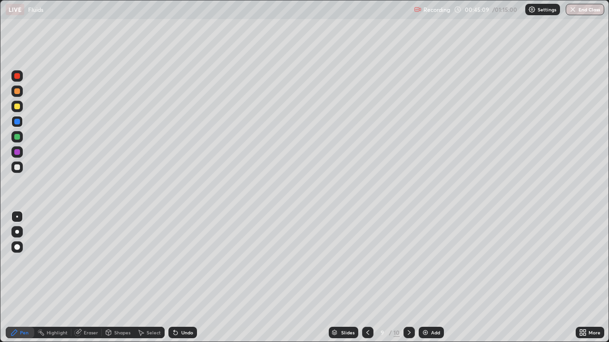
click at [191, 278] on div "Undo" at bounding box center [187, 333] width 12 height 5
click at [190, 278] on div "Undo" at bounding box center [182, 332] width 29 height 11
click at [188, 278] on div "Undo" at bounding box center [187, 333] width 12 height 5
click at [191, 278] on div "Undo" at bounding box center [187, 333] width 12 height 5
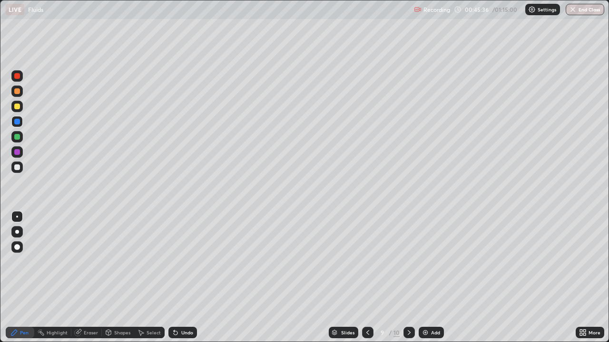
click at [183, 278] on div "Undo" at bounding box center [187, 333] width 12 height 5
click at [182, 278] on div "Undo" at bounding box center [187, 333] width 12 height 5
click at [184, 278] on div "Undo" at bounding box center [187, 333] width 12 height 5
click at [185, 278] on div "Undo" at bounding box center [187, 333] width 12 height 5
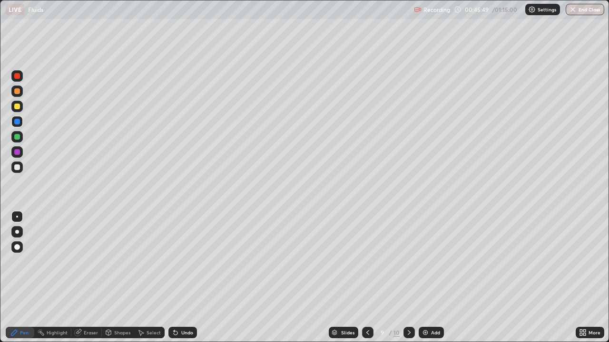
click at [12, 107] on div at bounding box center [16, 106] width 11 height 11
click at [17, 153] on div at bounding box center [17, 152] width 6 height 6
click at [432, 278] on div "Add" at bounding box center [435, 333] width 9 height 5
click at [18, 167] on div at bounding box center [17, 168] width 6 height 6
click at [15, 106] on div at bounding box center [17, 107] width 6 height 6
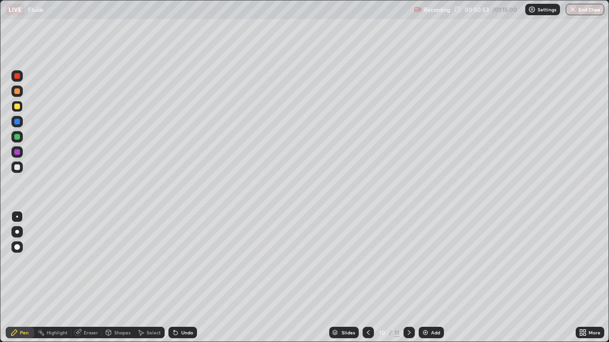
click at [186, 278] on div "Undo" at bounding box center [187, 333] width 12 height 5
click at [182, 278] on div "Undo" at bounding box center [187, 333] width 12 height 5
click at [19, 170] on div at bounding box center [16, 167] width 11 height 11
click at [501, 54] on button "Undo" at bounding box center [513, 58] width 28 height 11
click at [18, 167] on div at bounding box center [17, 168] width 6 height 6
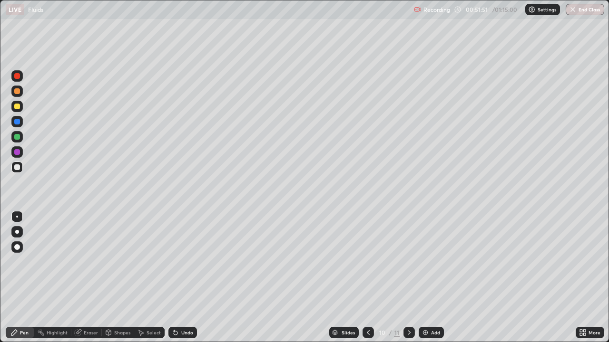
click at [16, 121] on div at bounding box center [17, 122] width 6 height 6
click at [16, 136] on div at bounding box center [17, 137] width 6 height 6
click at [434, 278] on div "Add" at bounding box center [431, 332] width 25 height 11
click at [18, 167] on div at bounding box center [17, 168] width 6 height 6
click at [19, 122] on div at bounding box center [17, 122] width 6 height 6
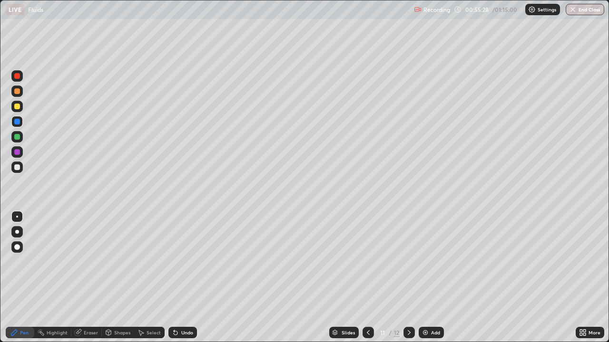
click at [22, 168] on div at bounding box center [16, 167] width 11 height 11
click at [184, 278] on div "Undo" at bounding box center [181, 332] width 32 height 19
click at [182, 278] on div "Undo" at bounding box center [182, 332] width 29 height 11
click at [21, 125] on div at bounding box center [16, 121] width 11 height 11
click at [19, 167] on div at bounding box center [17, 168] width 6 height 6
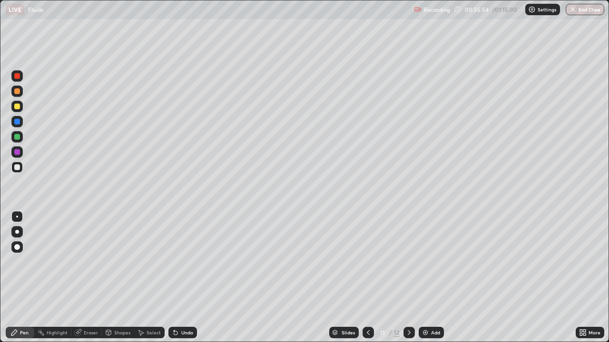
click at [187, 278] on div "Undo" at bounding box center [182, 332] width 29 height 11
click at [190, 278] on div "Undo" at bounding box center [182, 332] width 29 height 11
click at [186, 278] on div "Undo" at bounding box center [187, 333] width 12 height 5
click at [17, 124] on div at bounding box center [17, 122] width 6 height 6
click at [18, 137] on div at bounding box center [17, 137] width 6 height 6
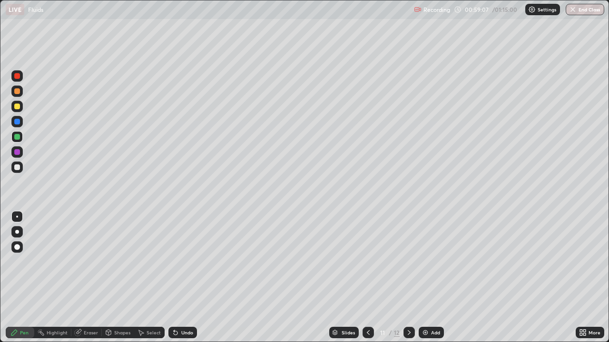
click at [18, 170] on div at bounding box center [17, 168] width 6 height 6
click at [20, 121] on div at bounding box center [16, 121] width 11 height 11
click at [21, 105] on div at bounding box center [16, 106] width 11 height 11
click at [18, 122] on div at bounding box center [17, 122] width 6 height 6
click at [22, 103] on div at bounding box center [16, 106] width 11 height 11
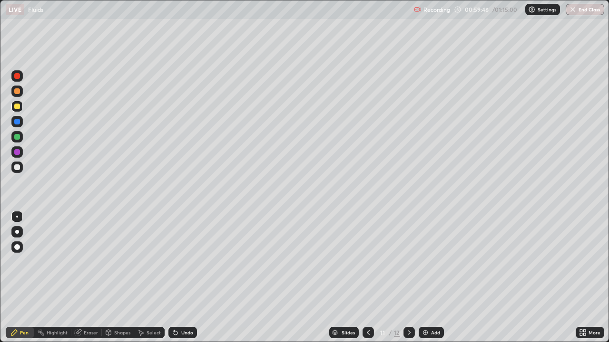
click at [19, 120] on div at bounding box center [17, 122] width 6 height 6
click at [22, 107] on div at bounding box center [16, 106] width 11 height 11
click at [19, 137] on div at bounding box center [17, 137] width 6 height 6
click at [177, 278] on icon at bounding box center [176, 333] width 8 height 8
click at [180, 278] on div "Undo" at bounding box center [182, 332] width 29 height 11
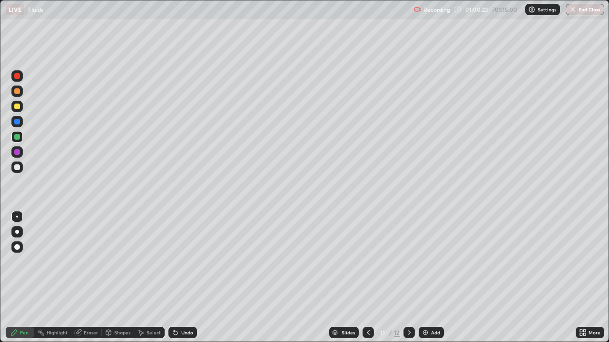
click at [181, 278] on div "Undo" at bounding box center [182, 332] width 29 height 11
click at [434, 278] on div "Add" at bounding box center [435, 333] width 9 height 5
click at [20, 229] on div at bounding box center [16, 231] width 11 height 11
click at [17, 105] on div at bounding box center [17, 107] width 6 height 6
click at [19, 167] on div at bounding box center [17, 168] width 6 height 6
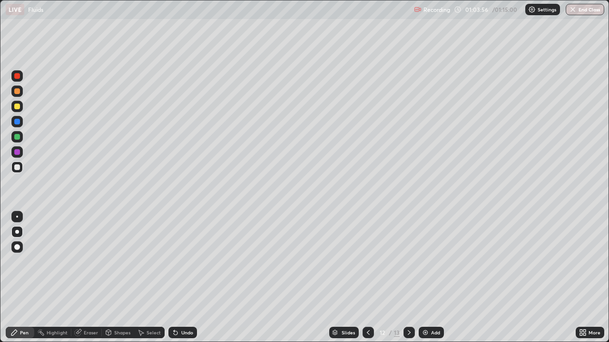
click at [87, 278] on div "Eraser" at bounding box center [91, 333] width 14 height 5
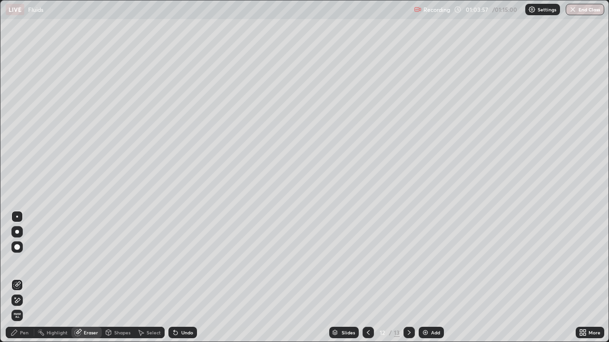
click at [19, 278] on div at bounding box center [16, 300] width 11 height 11
click at [22, 278] on div "Pen" at bounding box center [24, 333] width 9 height 5
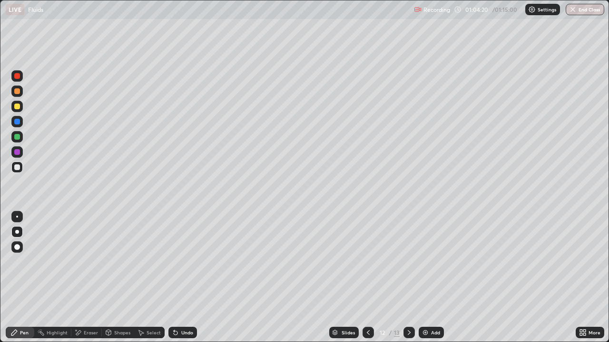
click at [84, 278] on div "Eraser" at bounding box center [91, 333] width 14 height 5
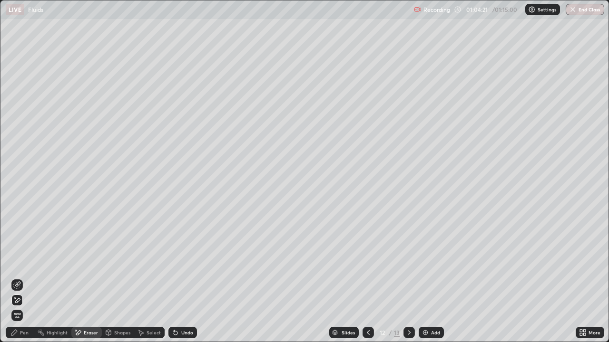
click at [20, 278] on div "Pen" at bounding box center [20, 332] width 29 height 11
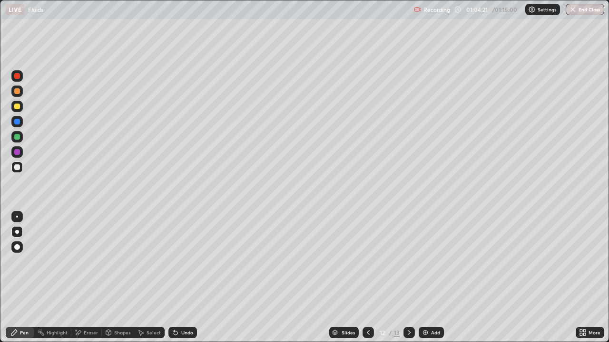
click at [13, 165] on div at bounding box center [16, 167] width 11 height 11
click at [17, 217] on div at bounding box center [17, 217] width 2 height 2
click at [16, 137] on div at bounding box center [17, 137] width 6 height 6
click at [19, 152] on div at bounding box center [17, 152] width 6 height 6
click at [179, 278] on div "Undo" at bounding box center [182, 332] width 29 height 11
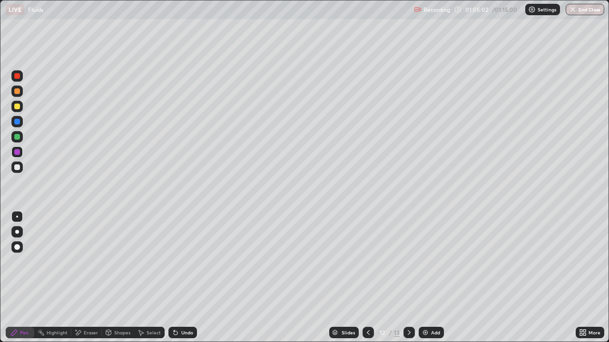
click at [17, 121] on div at bounding box center [17, 122] width 6 height 6
click at [18, 136] on div at bounding box center [17, 137] width 6 height 6
click at [16, 168] on div at bounding box center [17, 168] width 6 height 6
click at [182, 278] on div "Undo" at bounding box center [182, 332] width 29 height 11
click at [184, 278] on div "Undo" at bounding box center [187, 333] width 12 height 5
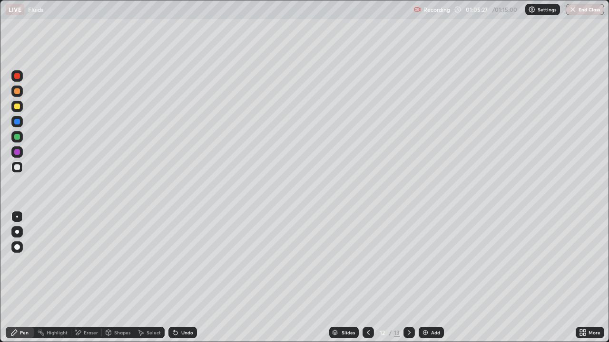
click at [185, 278] on div "Undo" at bounding box center [187, 333] width 12 height 5
click at [186, 278] on div "Undo" at bounding box center [187, 333] width 12 height 5
click at [19, 166] on div at bounding box center [17, 168] width 6 height 6
click at [179, 278] on div "Undo" at bounding box center [182, 332] width 29 height 11
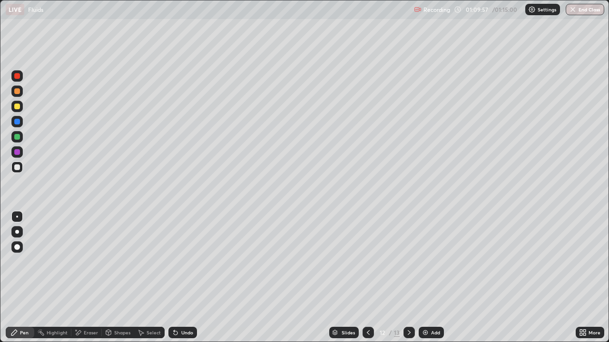
click at [178, 278] on div "Undo" at bounding box center [182, 332] width 29 height 11
click at [177, 278] on div "Undo" at bounding box center [182, 332] width 29 height 11
click at [179, 278] on div "Undo" at bounding box center [182, 332] width 29 height 11
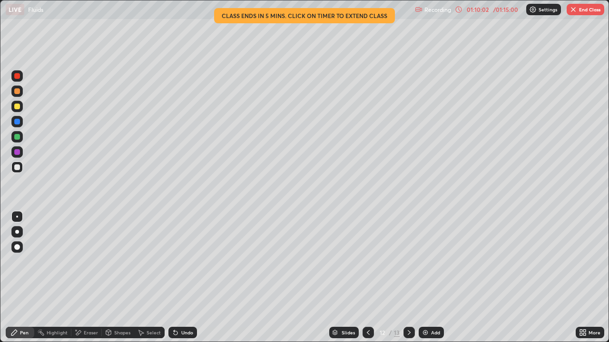
click at [21, 171] on div at bounding box center [16, 167] width 11 height 11
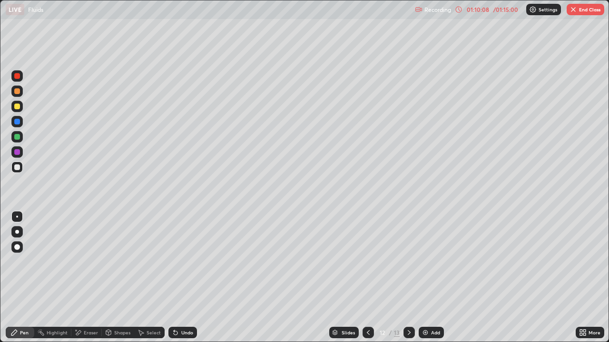
click at [19, 122] on div at bounding box center [17, 122] width 6 height 6
click at [20, 106] on div at bounding box center [16, 106] width 11 height 11
click at [15, 122] on div at bounding box center [17, 122] width 6 height 6
click at [96, 278] on div "Eraser" at bounding box center [91, 333] width 14 height 5
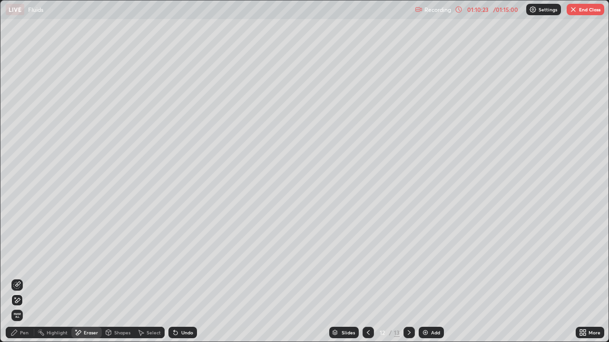
click at [19, 278] on icon at bounding box center [17, 284] width 5 height 5
click at [18, 278] on icon at bounding box center [14, 333] width 8 height 8
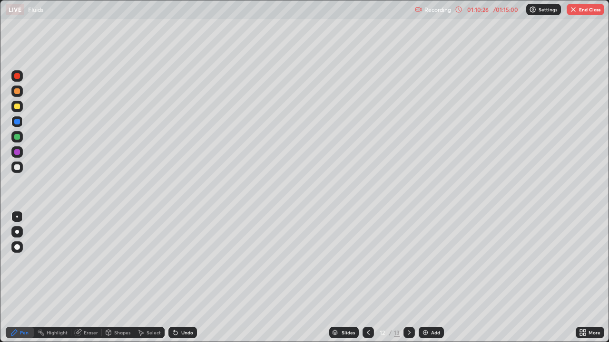
click at [14, 156] on div at bounding box center [16, 152] width 11 height 11
click at [18, 138] on div at bounding box center [17, 137] width 6 height 6
click at [14, 110] on div at bounding box center [16, 106] width 11 height 11
click at [16, 169] on div at bounding box center [17, 168] width 6 height 6
click at [584, 7] on button "End Class" at bounding box center [586, 9] width 38 height 11
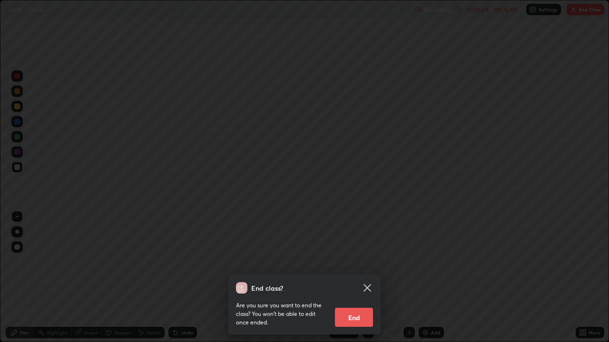
click at [327, 278] on p "Are you sure you want to end the class? You won’t be able to edit once ended." at bounding box center [281, 315] width 91 height 26
click at [347, 278] on button "End" at bounding box center [354, 317] width 38 height 19
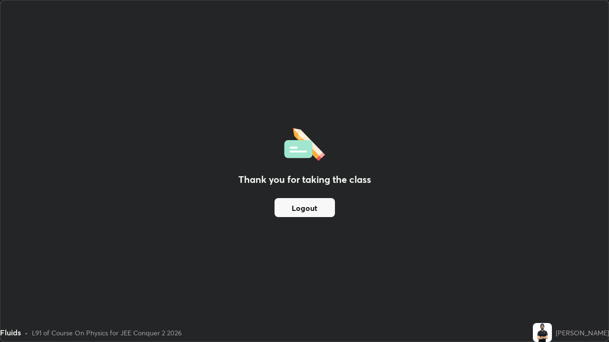
click at [348, 278] on div "Thank you for taking the class Logout" at bounding box center [304, 171] width 608 height 342
click at [312, 206] on button "Logout" at bounding box center [304, 207] width 60 height 19
